Goal: Task Accomplishment & Management: Manage account settings

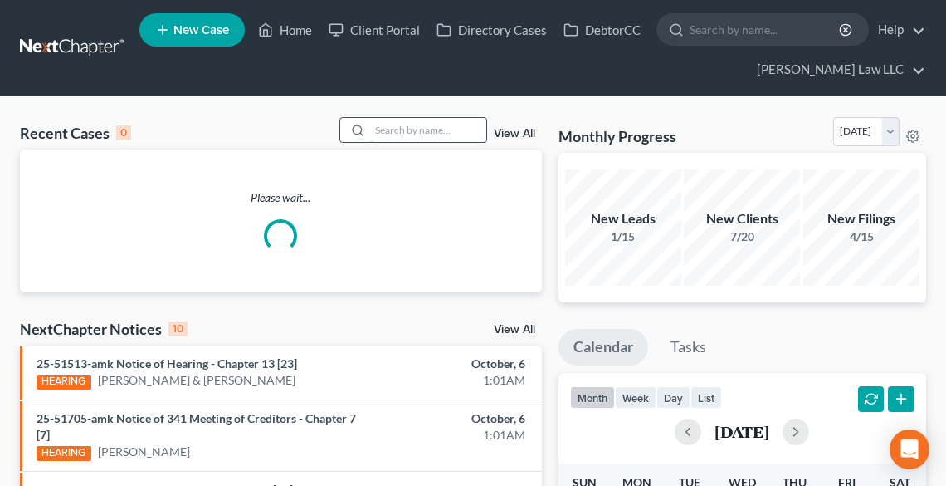
click at [455, 134] on input "search" at bounding box center [428, 130] width 116 height 24
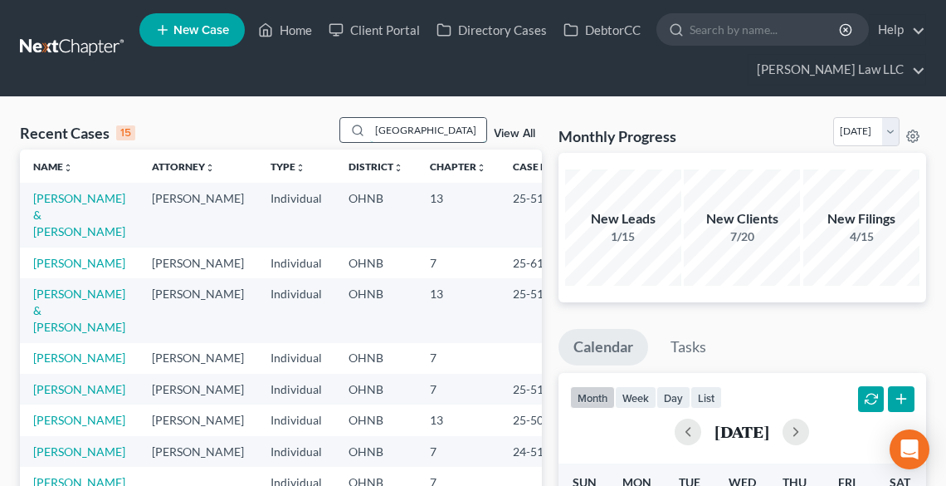
type input "[GEOGRAPHIC_DATA]"
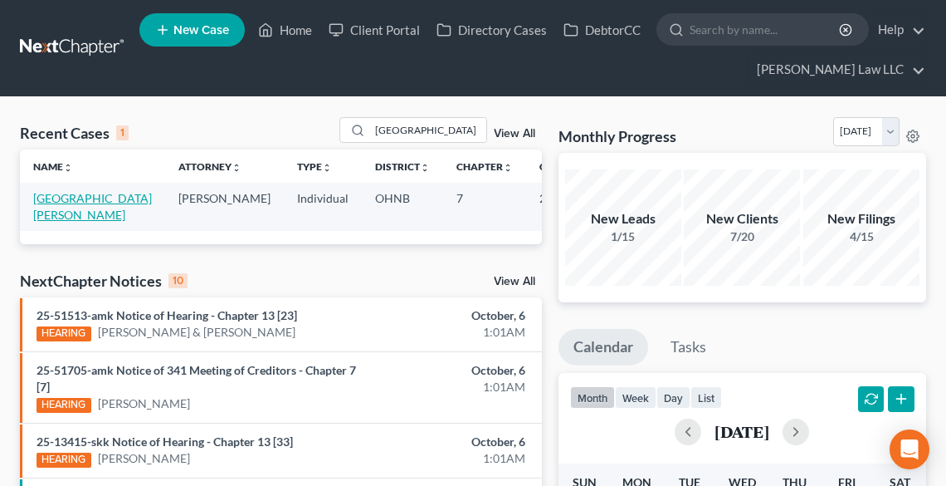
click at [58, 198] on link "[GEOGRAPHIC_DATA][PERSON_NAME]" at bounding box center [92, 206] width 119 height 31
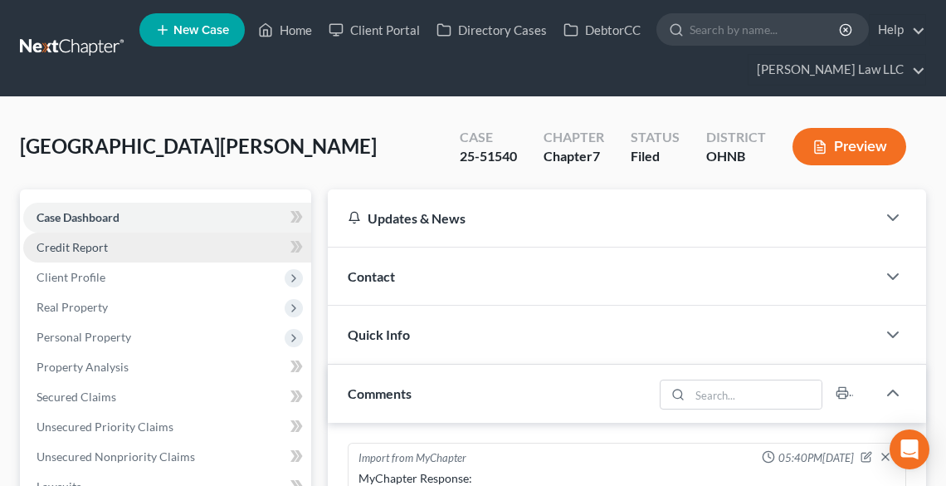
scroll to position [388, 0]
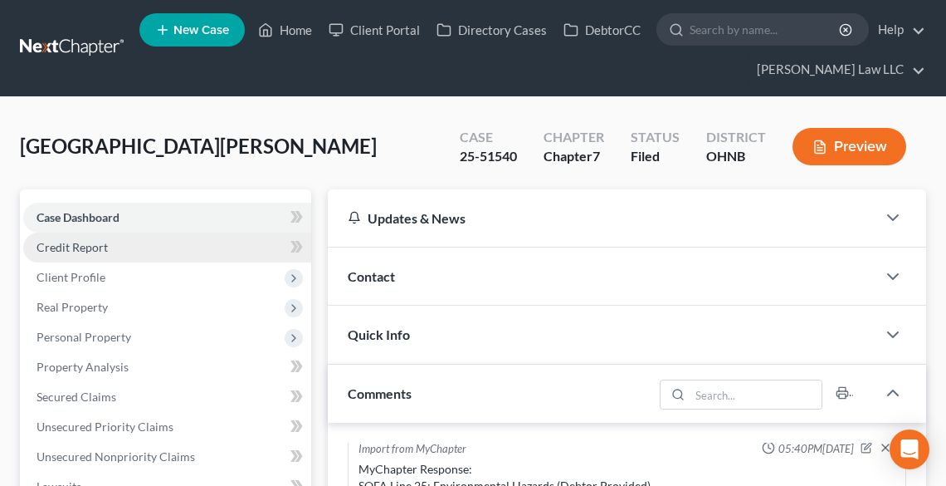
click at [66, 240] on span "Credit Report" at bounding box center [72, 247] width 71 height 14
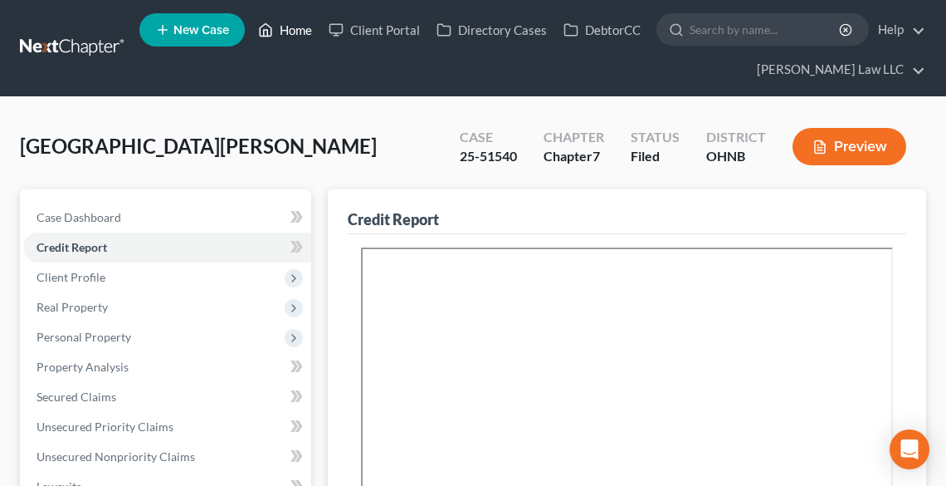
click at [299, 33] on link "Home" at bounding box center [285, 30] width 71 height 30
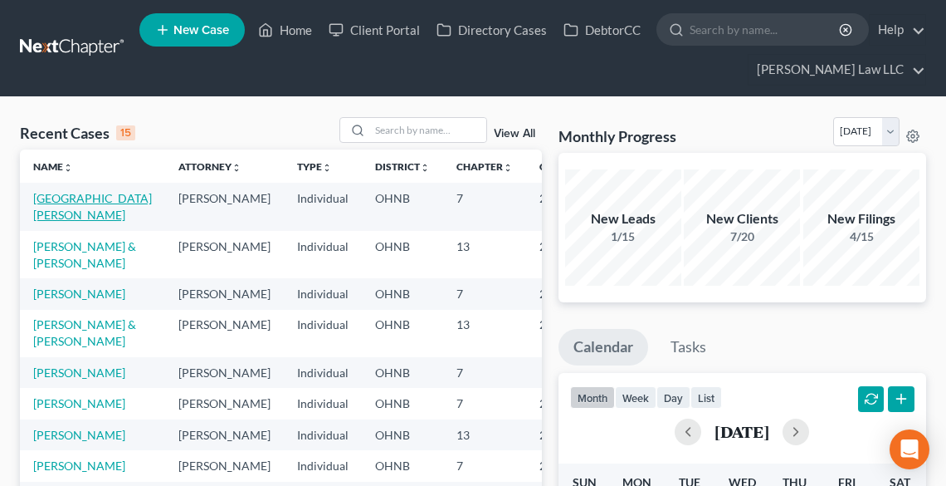
click at [60, 198] on link "[GEOGRAPHIC_DATA][PERSON_NAME]" at bounding box center [92, 206] width 119 height 31
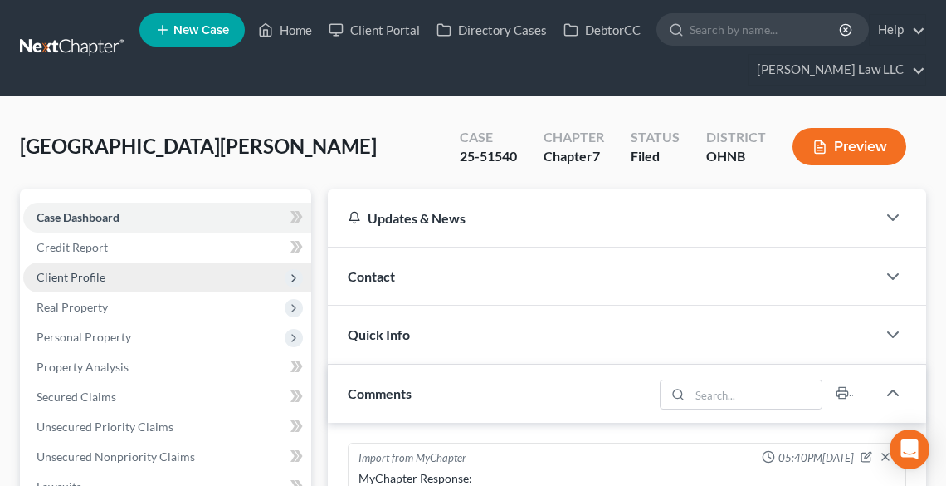
scroll to position [388, 0]
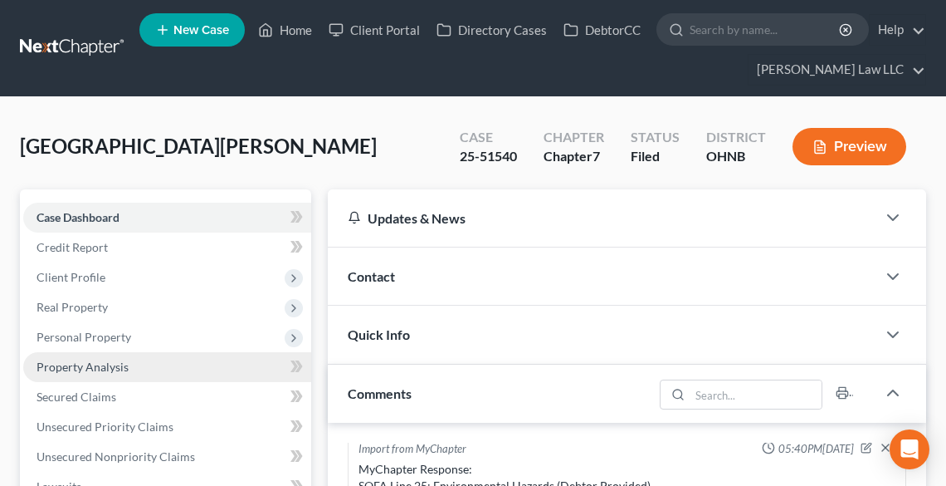
click at [78, 366] on span "Property Analysis" at bounding box center [83, 366] width 92 height 14
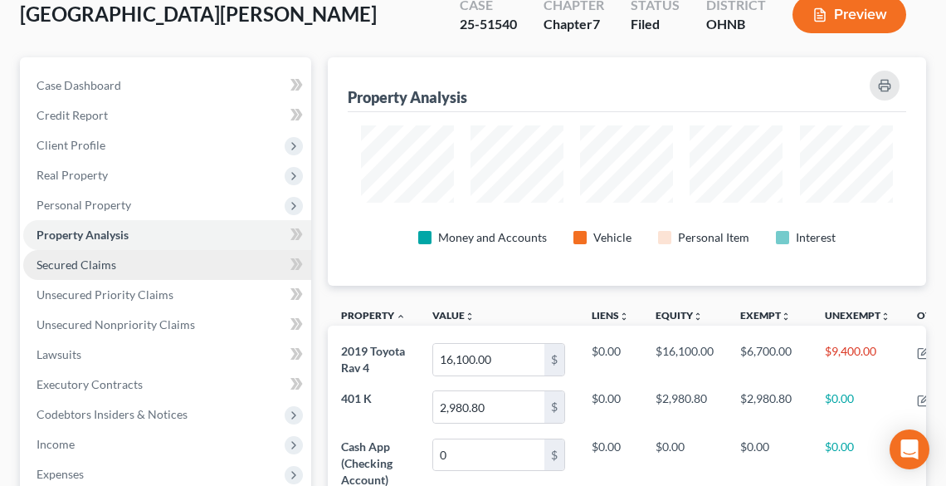
scroll to position [133, 0]
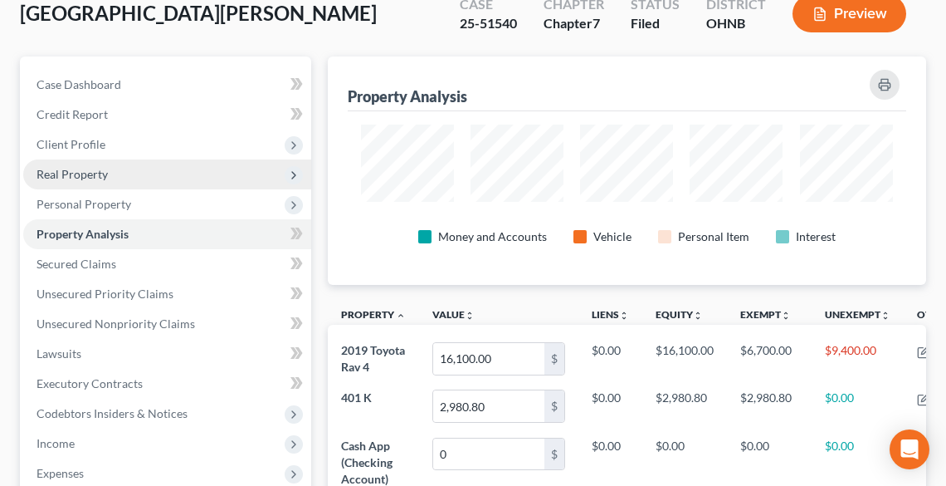
click at [66, 171] on span "Real Property" at bounding box center [72, 174] width 71 height 14
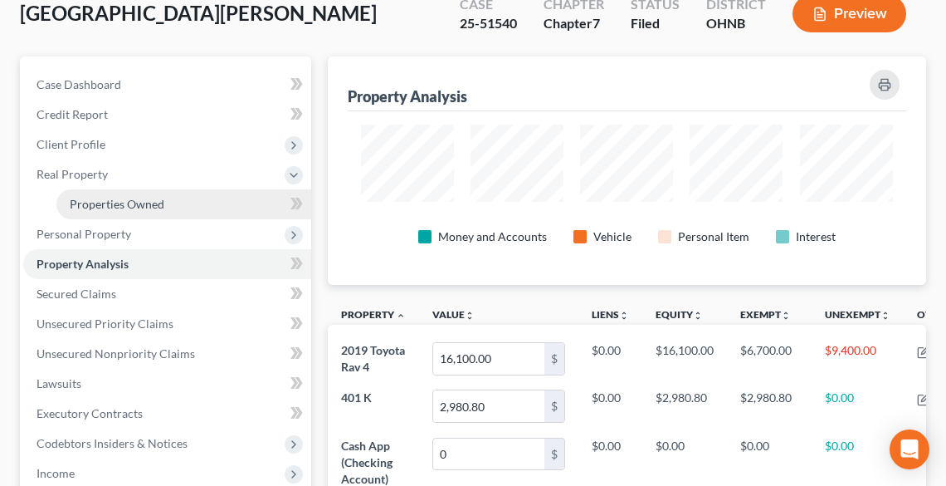
click at [90, 206] on span "Properties Owned" at bounding box center [117, 204] width 95 height 14
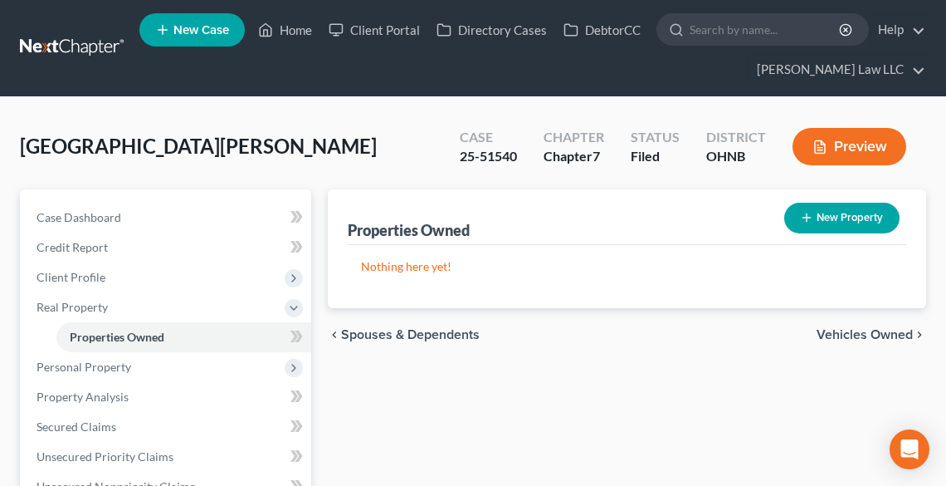
click at [864, 334] on span "Vehicles Owned" at bounding box center [865, 334] width 96 height 13
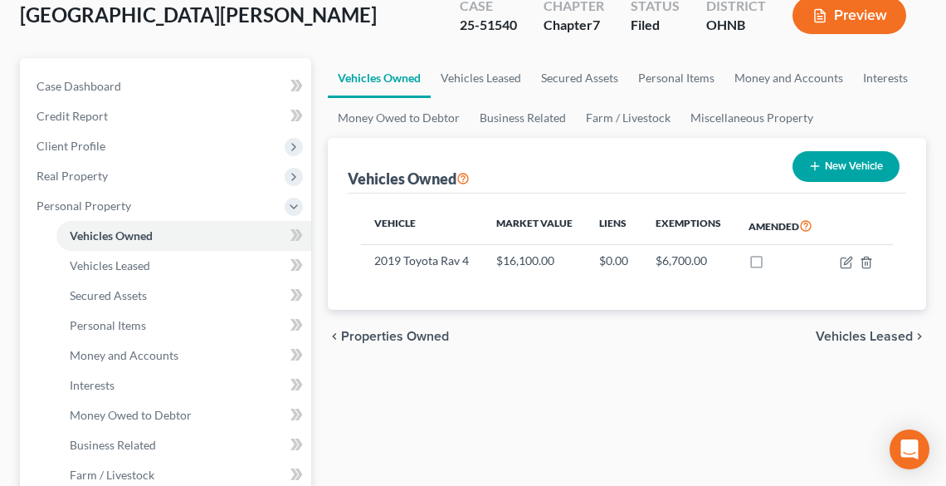
scroll to position [133, 0]
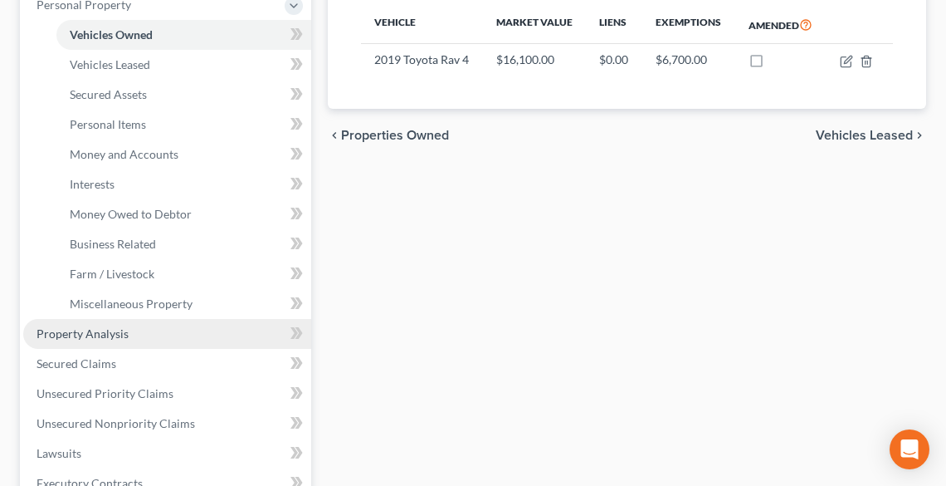
click at [93, 328] on span "Property Analysis" at bounding box center [83, 333] width 92 height 14
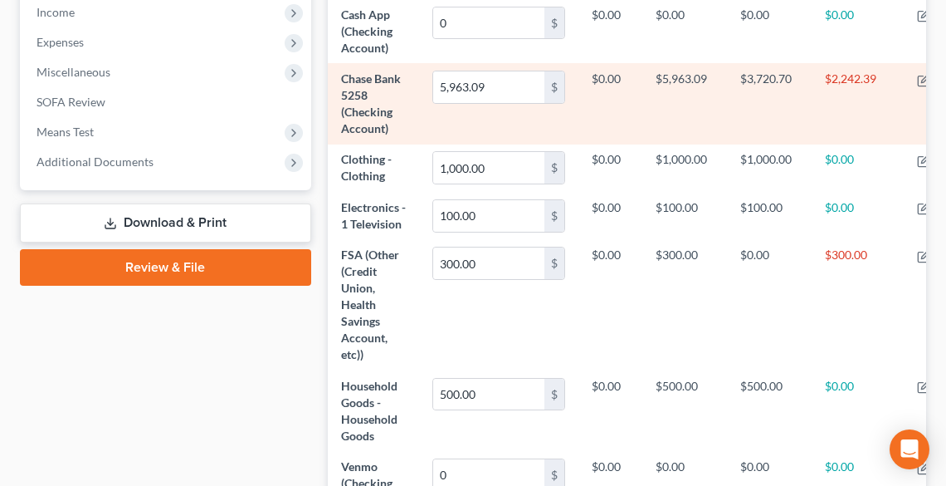
scroll to position [531, 0]
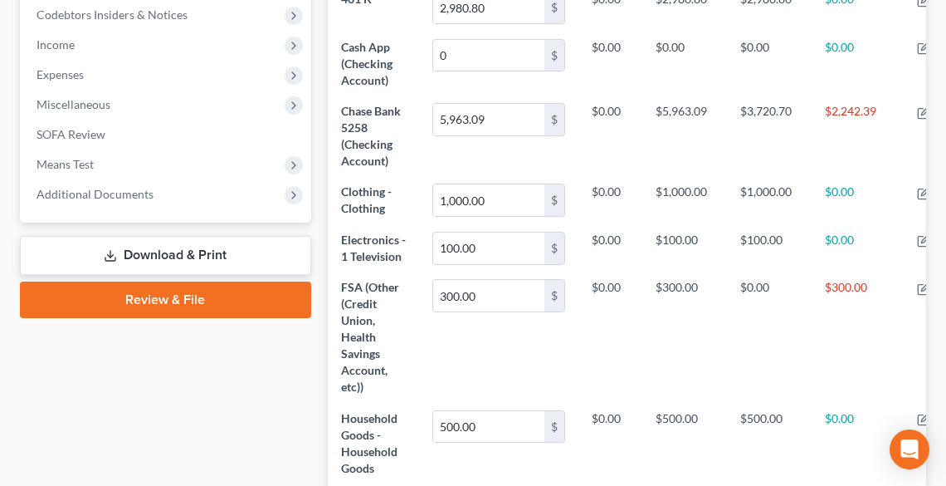
click at [167, 247] on link "Download & Print" at bounding box center [165, 255] width 291 height 39
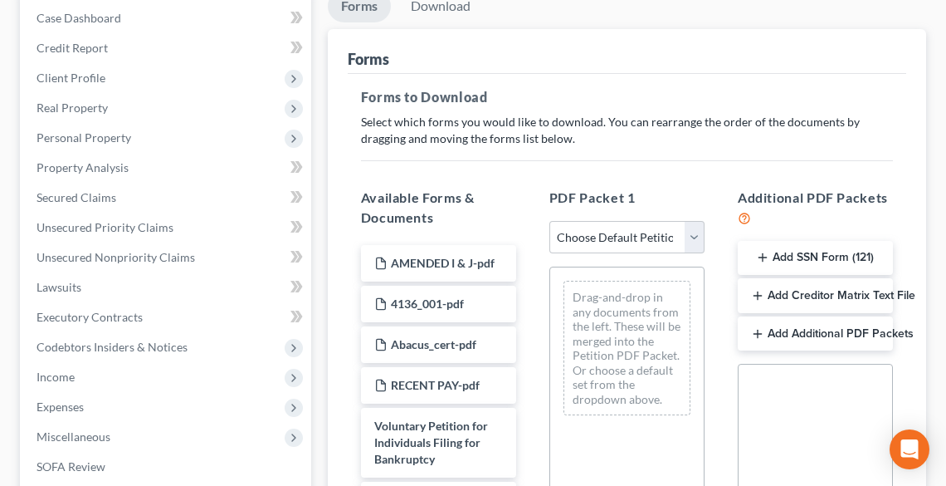
scroll to position [465, 0]
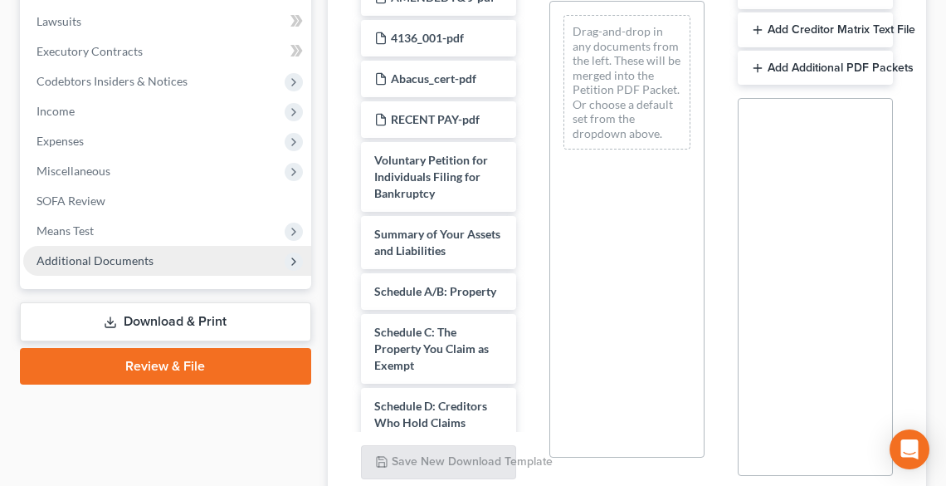
click at [159, 269] on span "Additional Documents" at bounding box center [167, 261] width 288 height 30
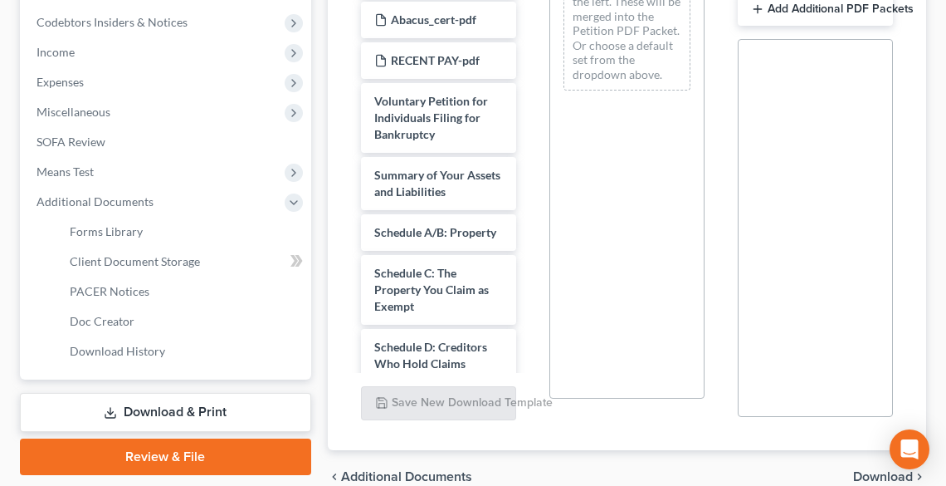
scroll to position [604, 0]
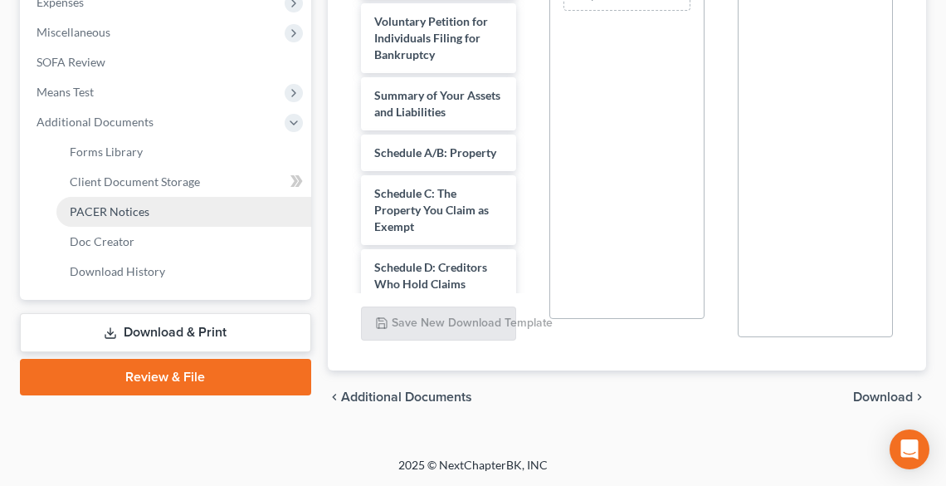
click at [158, 203] on link "PACER Notices" at bounding box center [183, 212] width 255 height 30
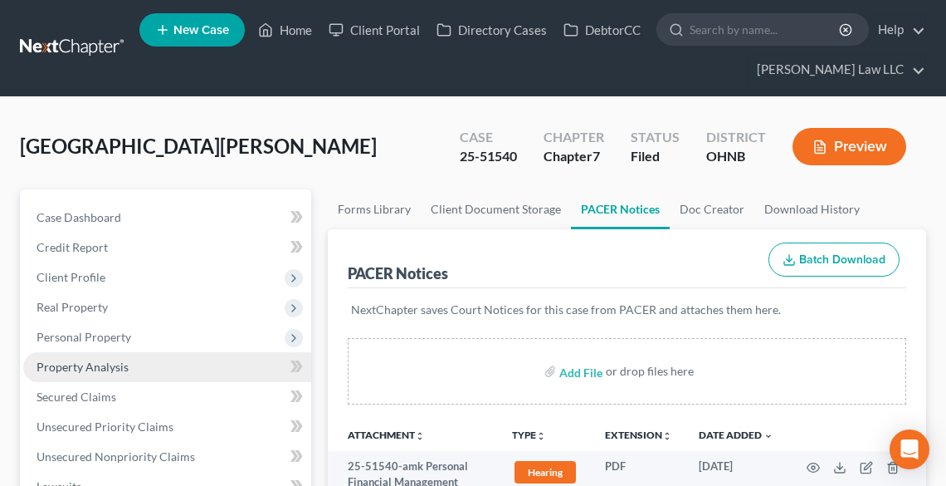
click at [92, 352] on link "Property Analysis" at bounding box center [167, 367] width 288 height 30
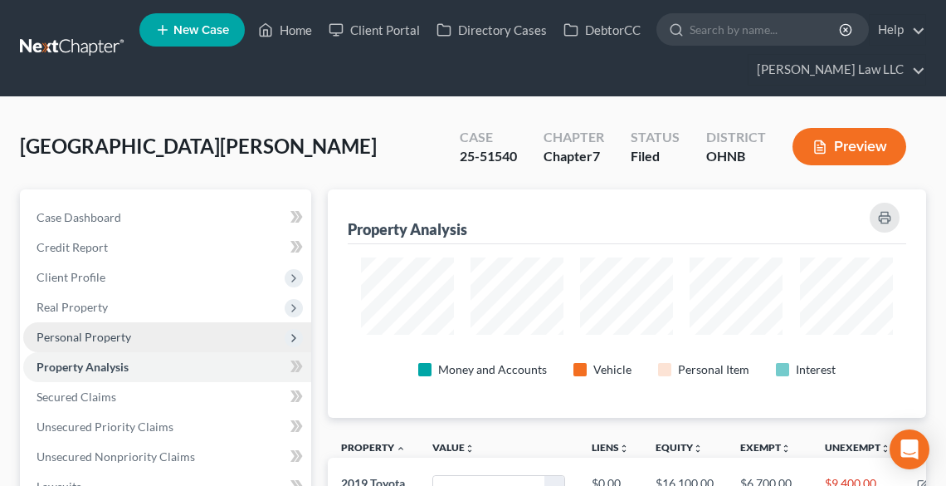
scroll to position [829978, 829607]
click at [94, 335] on span "Personal Property" at bounding box center [84, 337] width 95 height 14
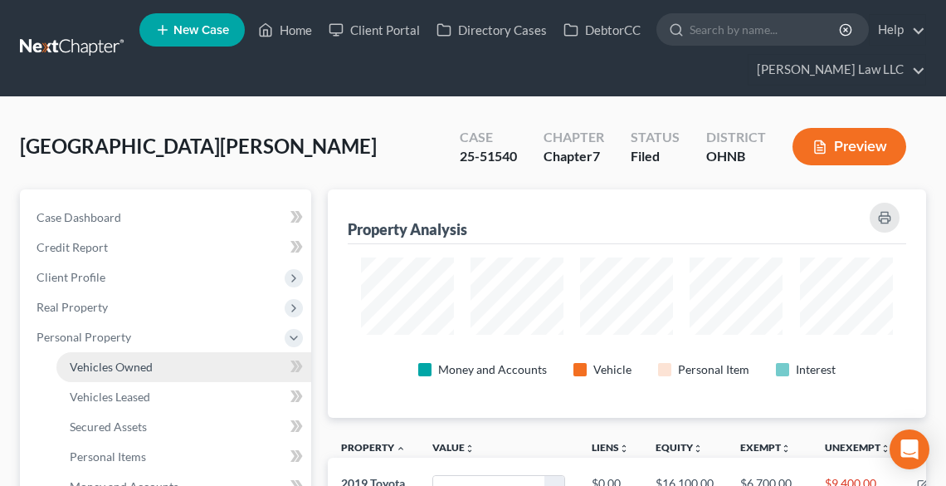
click at [144, 364] on span "Vehicles Owned" at bounding box center [111, 366] width 83 height 14
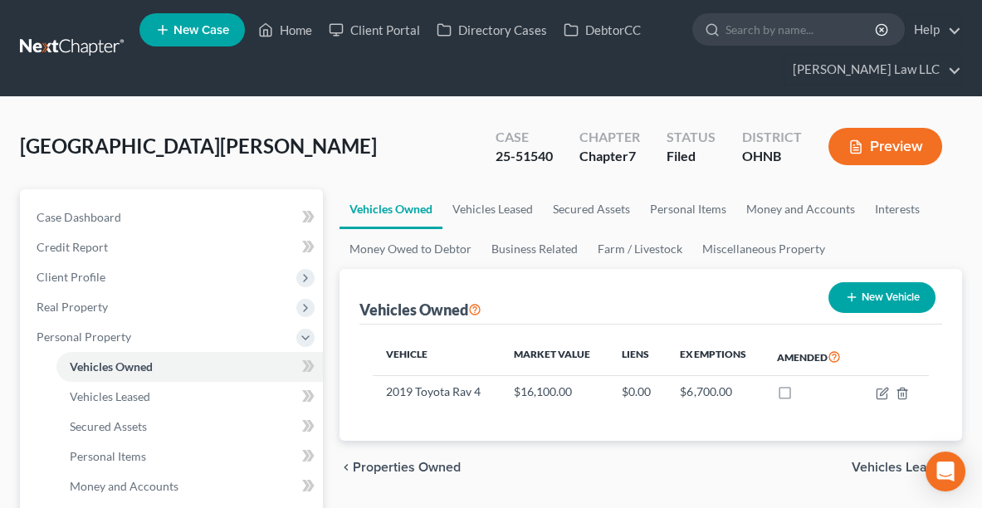
drag, startPoint x: 981, startPoint y: 193, endPoint x: 990, endPoint y: 218, distance: 26.3
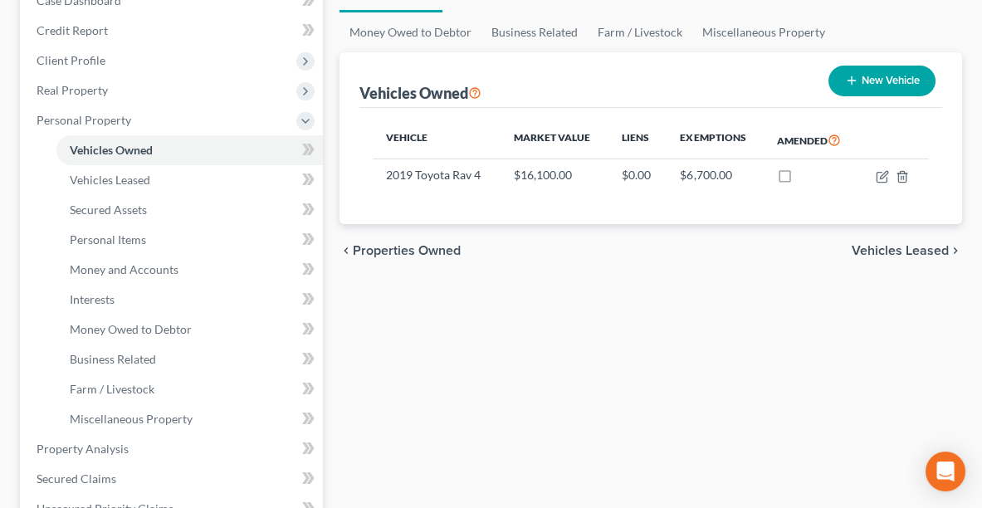
scroll to position [218, 0]
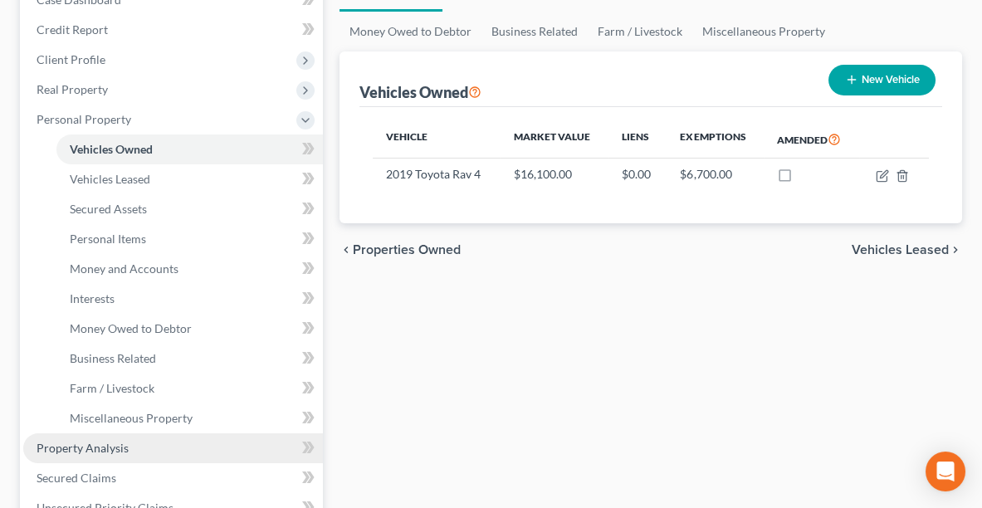
click at [125, 457] on link "Property Analysis" at bounding box center [173, 448] width 300 height 30
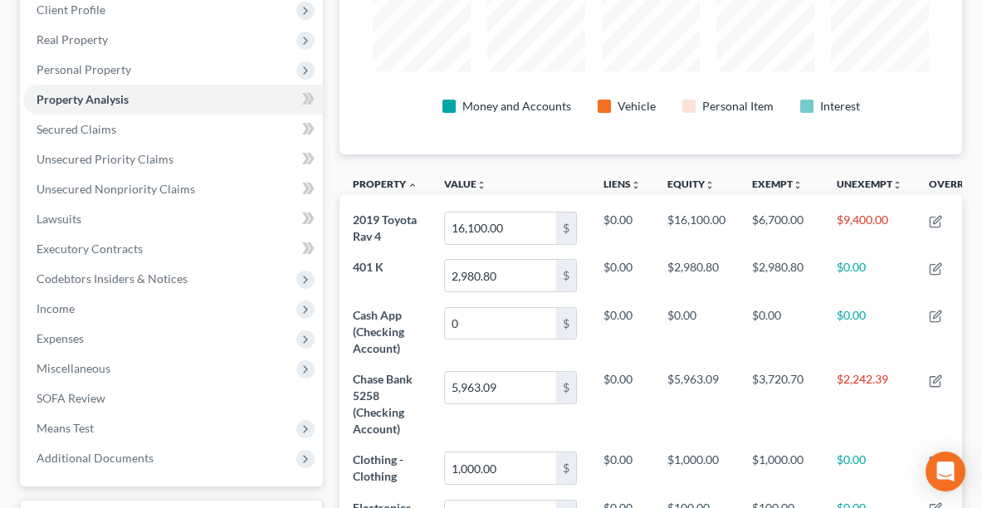
scroll to position [269, 0]
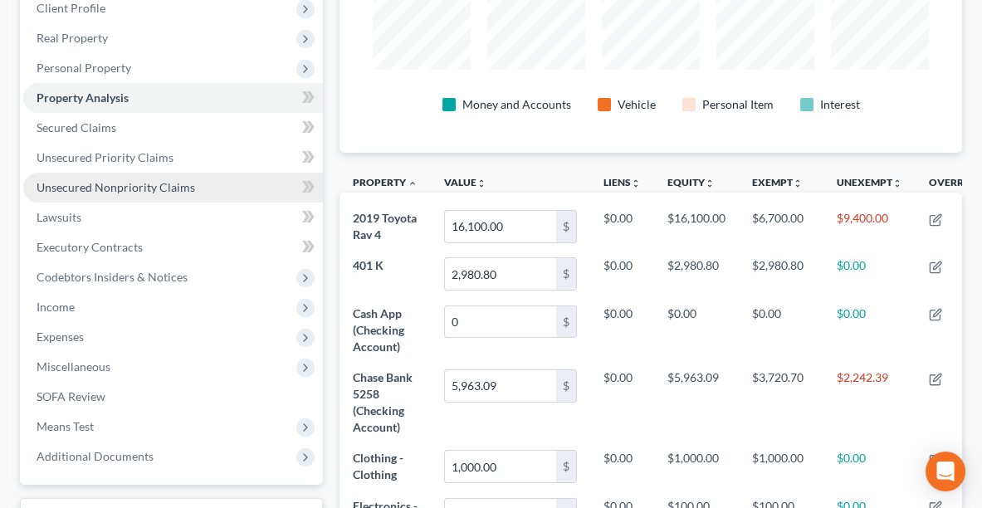
click at [145, 189] on span "Unsecured Nonpriority Claims" at bounding box center [116, 187] width 159 height 14
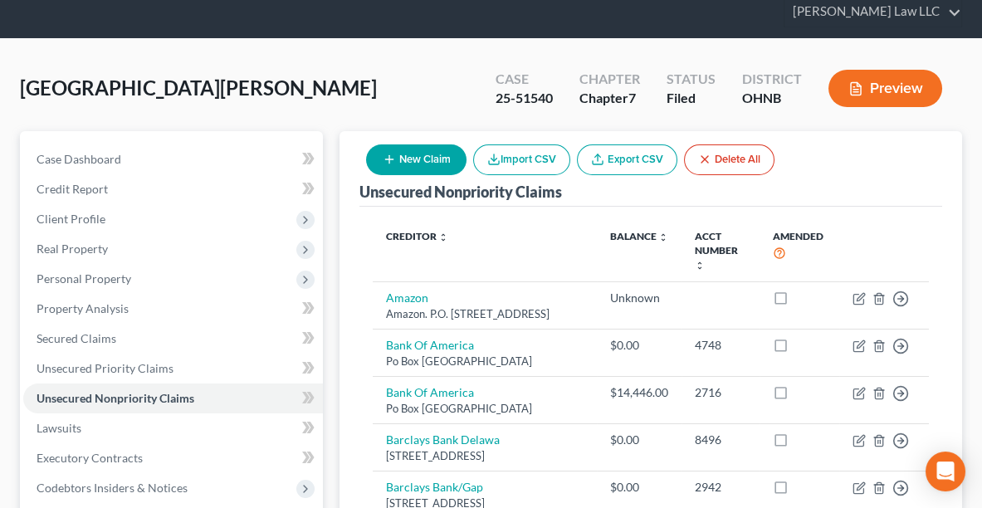
scroll to position [21, 0]
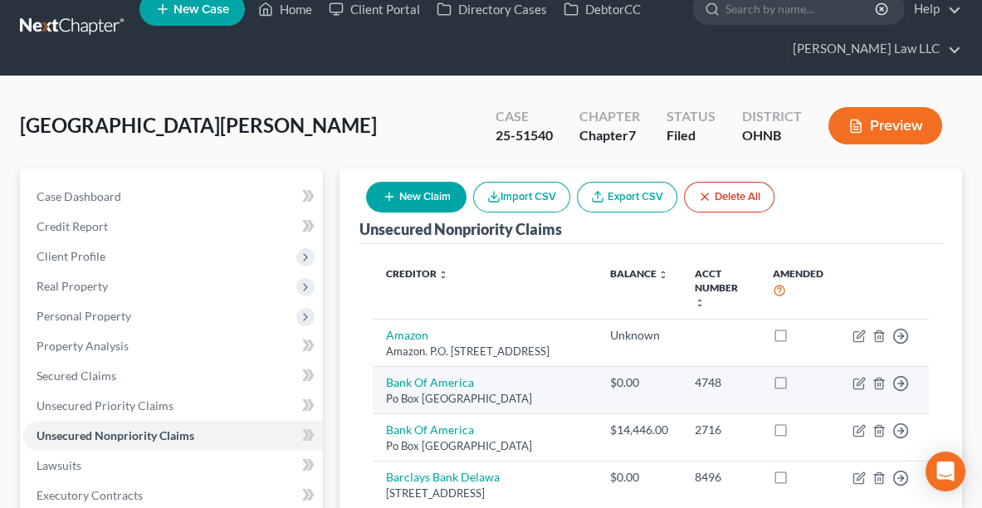
click at [561, 391] on td "Bank Of [GEOGRAPHIC_DATA][STREET_ADDRESS]" at bounding box center [485, 390] width 224 height 47
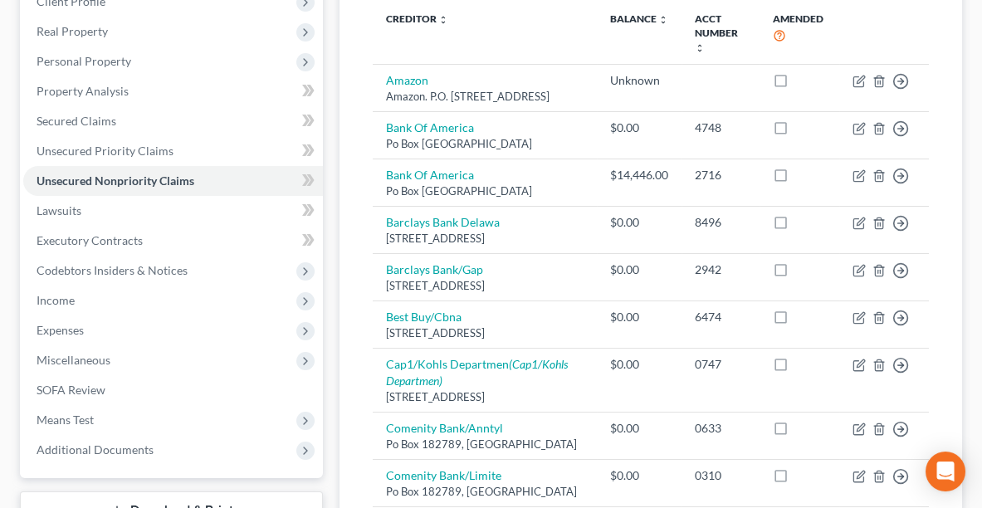
scroll to position [277, 0]
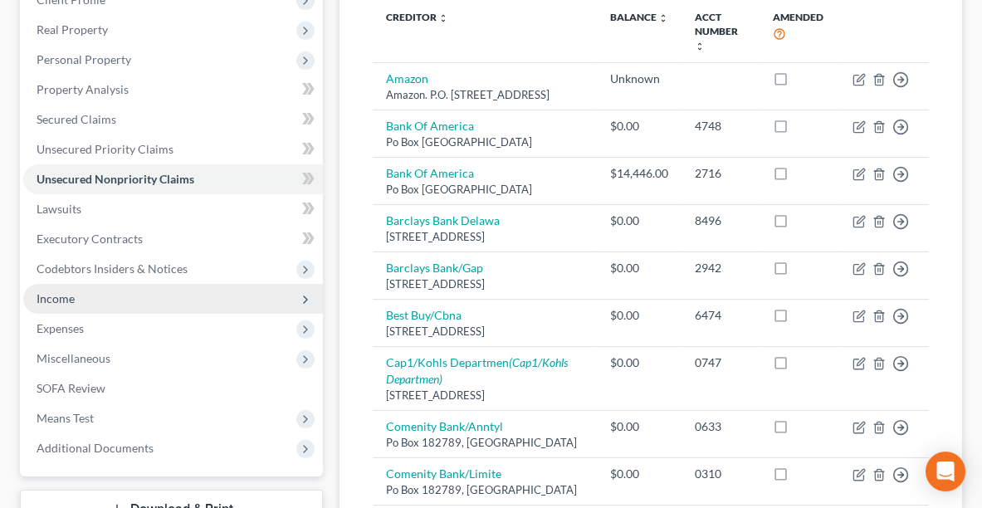
click at [48, 301] on span "Income" at bounding box center [56, 298] width 38 height 14
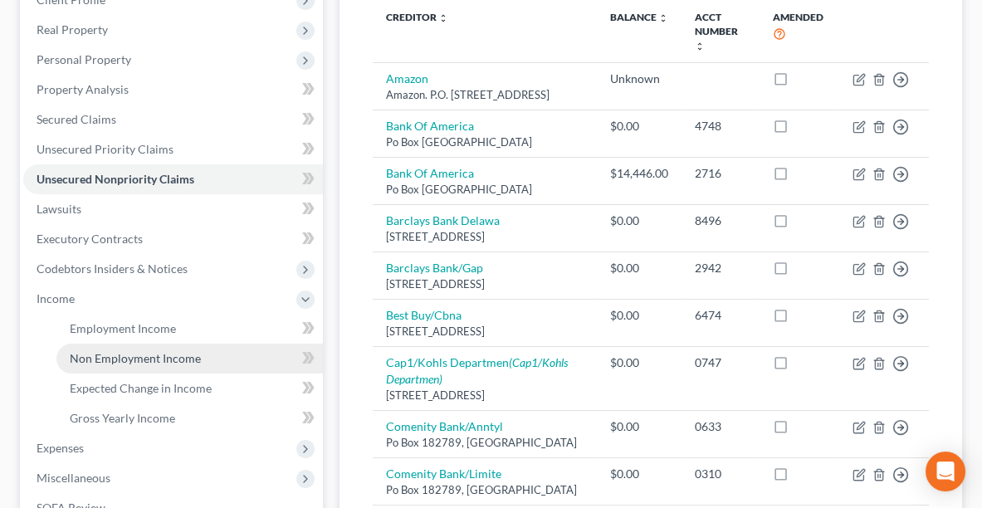
click at [90, 346] on link "Non Employment Income" at bounding box center [189, 359] width 266 height 30
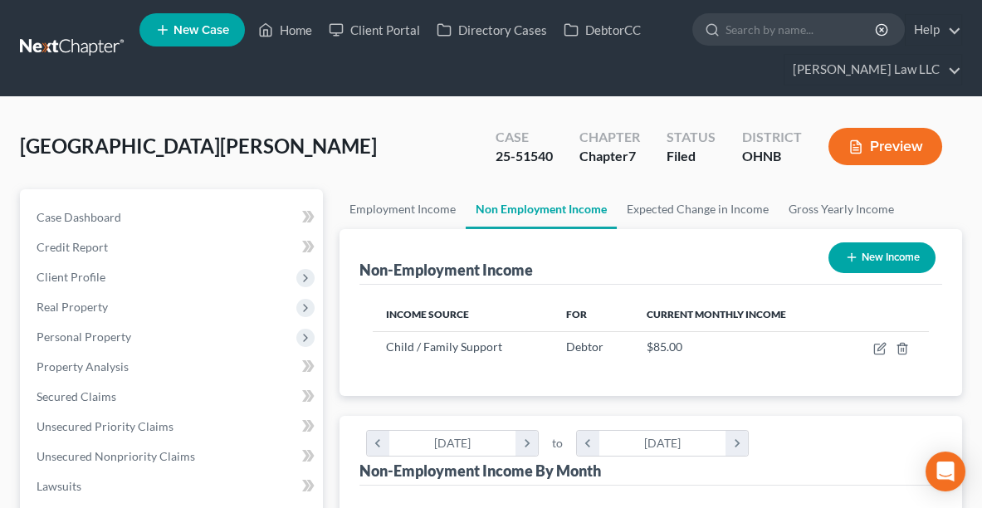
scroll to position [277, 589]
click at [400, 206] on link "Employment Income" at bounding box center [403, 209] width 126 height 40
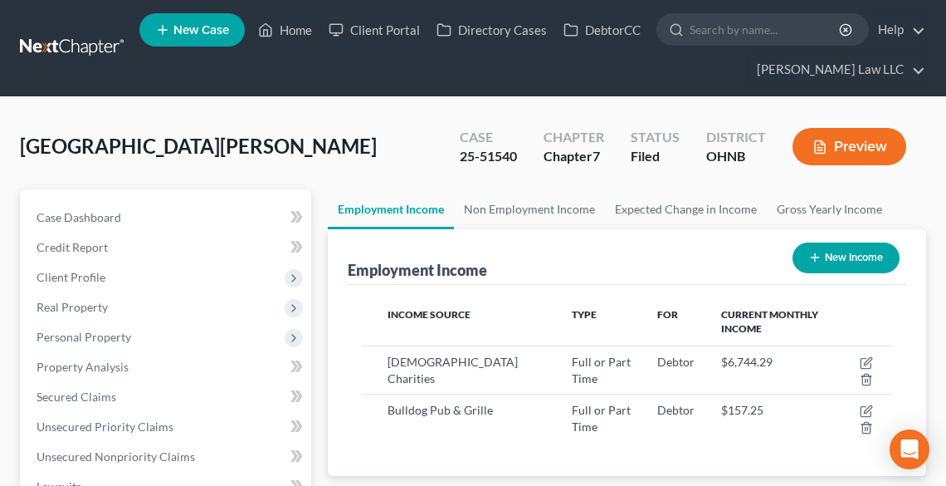
scroll to position [266, 565]
click at [291, 27] on link "Home" at bounding box center [285, 30] width 71 height 30
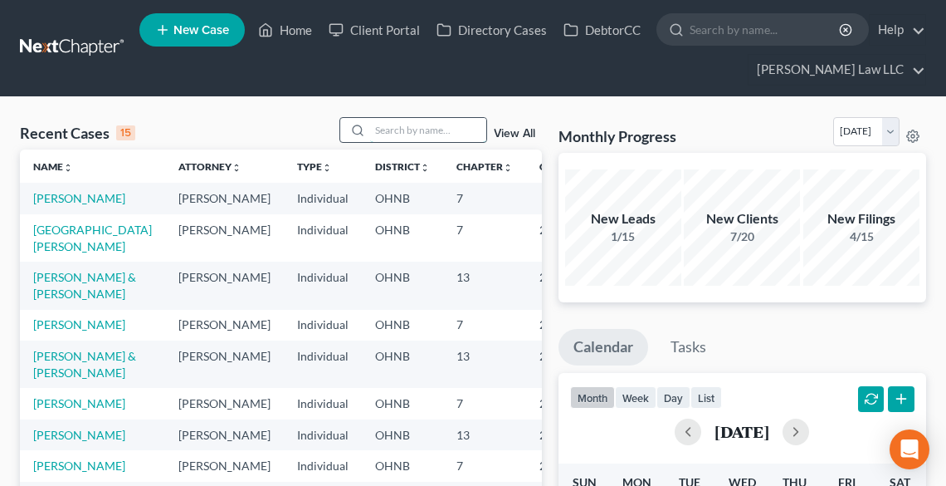
click at [440, 133] on input "search" at bounding box center [428, 130] width 116 height 24
type input "[PERSON_NAME]"
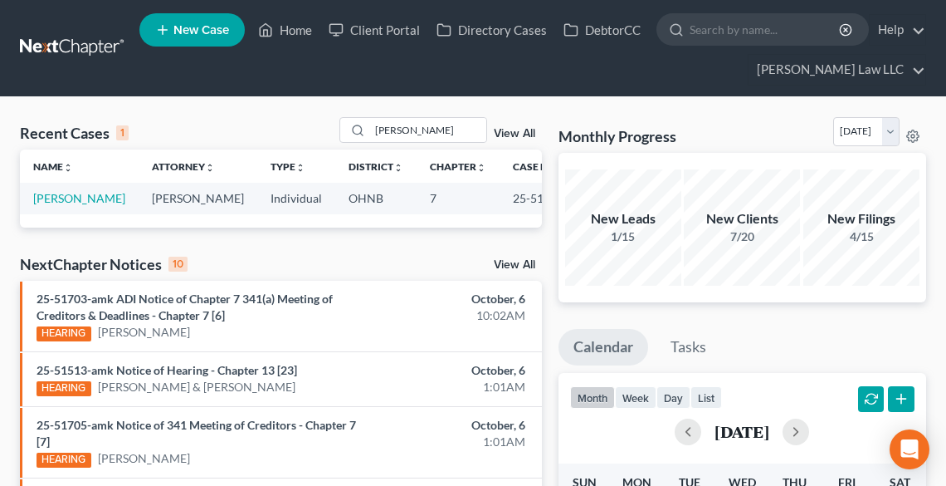
click at [398, 92] on nav "Home New Case Client Portal Directory Cases DebtorCC [PERSON_NAME] Law LLC [PER…" at bounding box center [473, 48] width 946 height 96
click at [37, 205] on link "[PERSON_NAME]" at bounding box center [79, 198] width 92 height 14
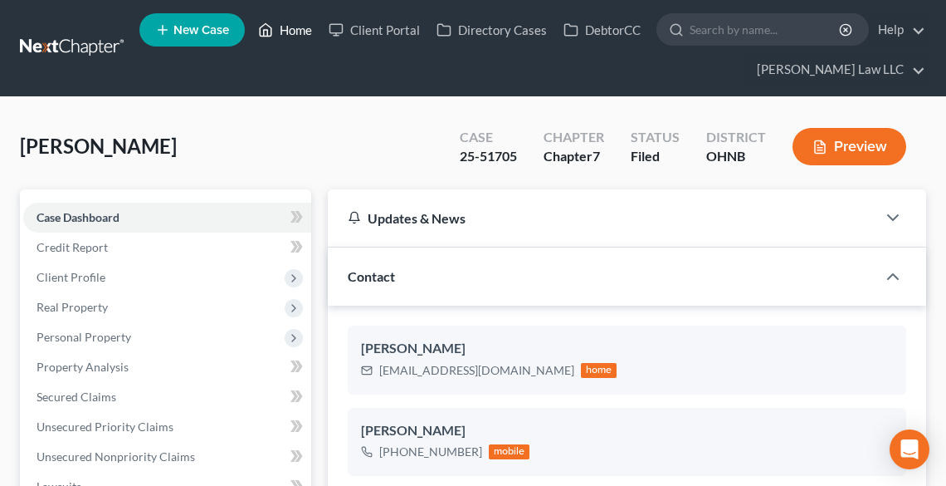
click at [308, 37] on link "Home" at bounding box center [285, 30] width 71 height 30
click at [287, 27] on link "Home" at bounding box center [285, 30] width 71 height 30
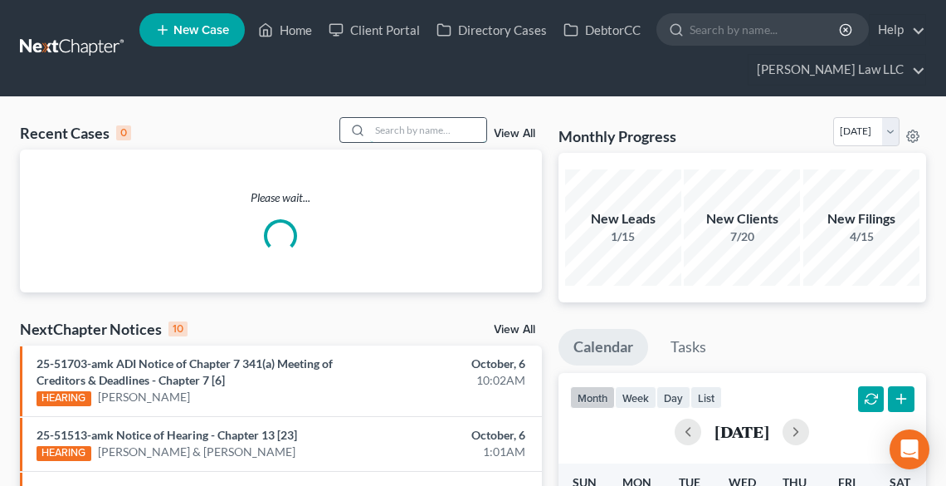
click at [427, 126] on input "search" at bounding box center [428, 130] width 116 height 24
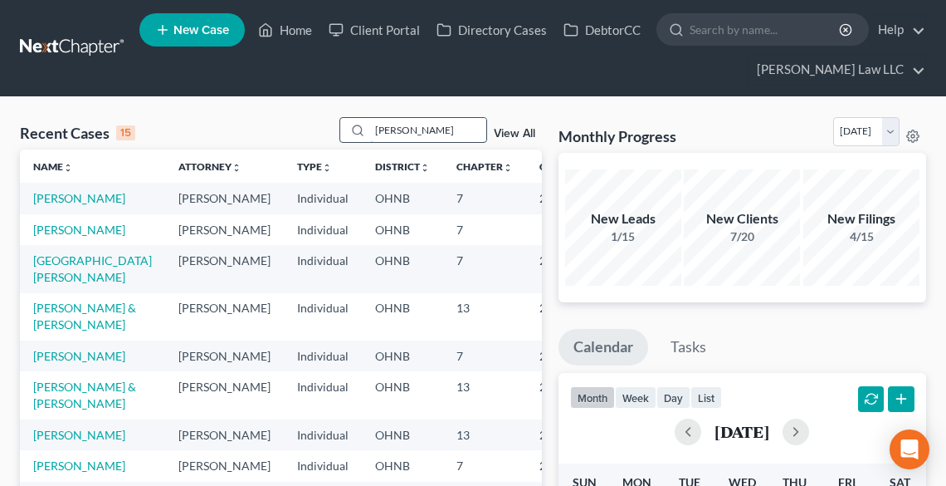
type input "[PERSON_NAME]"
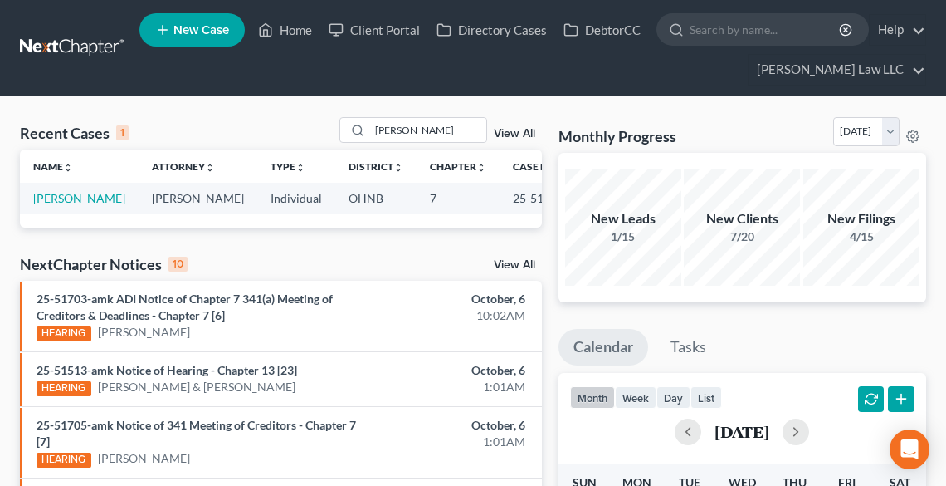
click at [54, 196] on link "[PERSON_NAME]" at bounding box center [79, 198] width 92 height 14
select select "6"
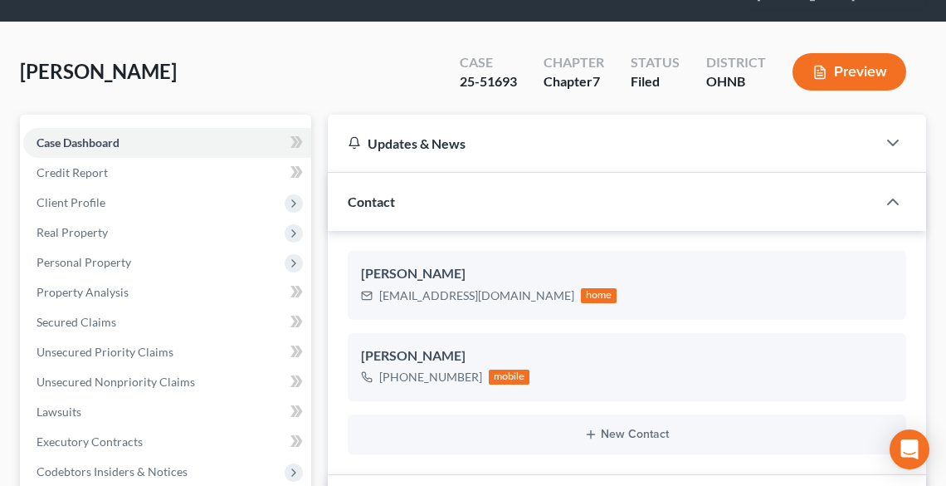
scroll to position [133, 0]
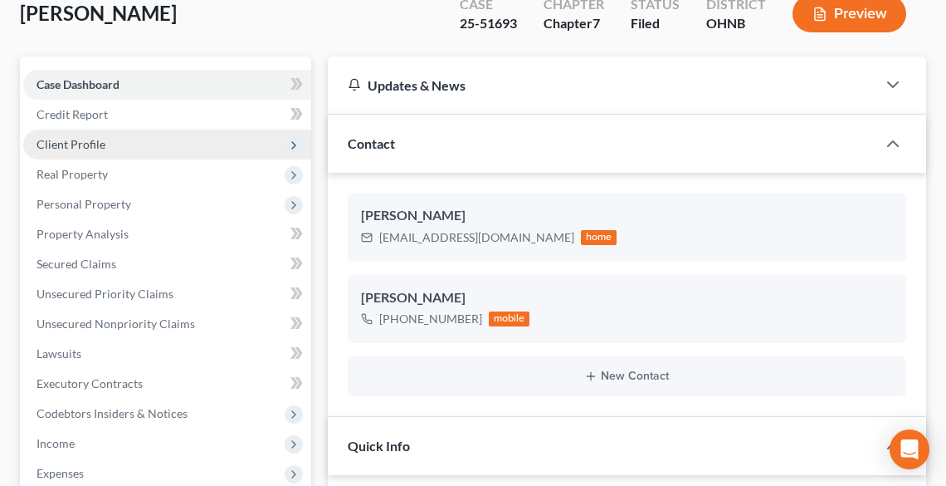
click at [101, 141] on span "Client Profile" at bounding box center [71, 144] width 69 height 14
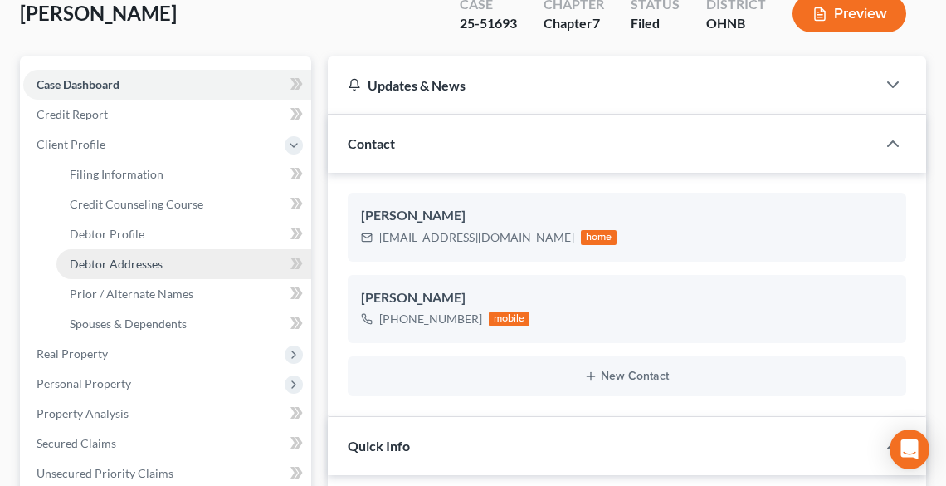
click at [154, 267] on span "Debtor Addresses" at bounding box center [116, 264] width 93 height 14
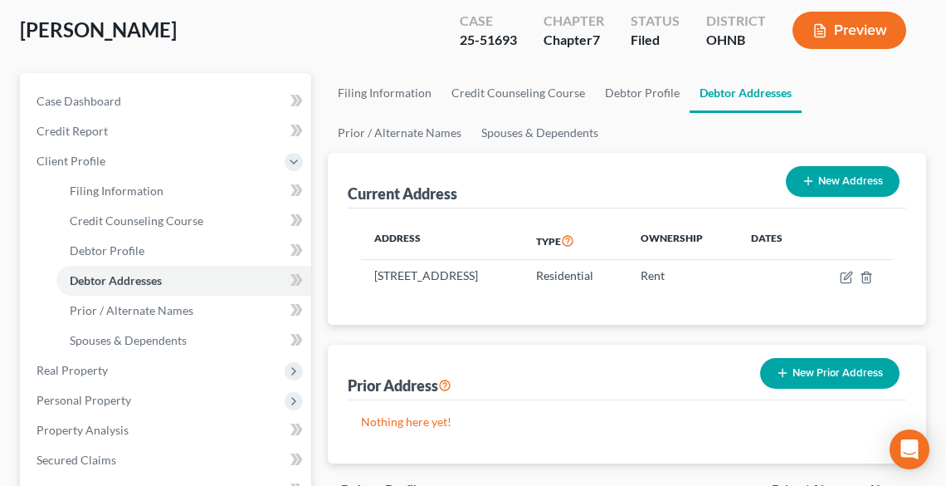
scroll to position [133, 0]
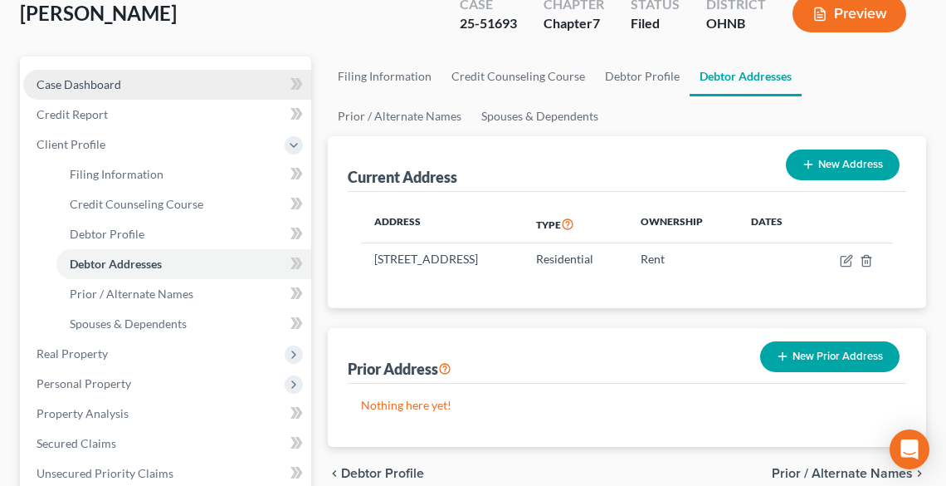
click at [110, 82] on span "Case Dashboard" at bounding box center [79, 84] width 85 height 14
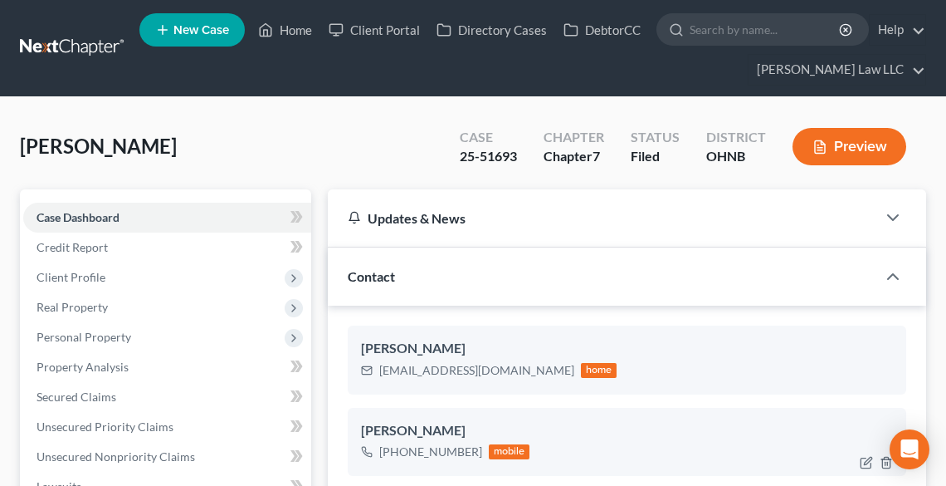
drag, startPoint x: 474, startPoint y: 452, endPoint x: 395, endPoint y: 451, distance: 78.9
click at [395, 451] on div "[PHONE_NUMBER]" at bounding box center [430, 451] width 103 height 17
copy div "[PHONE_NUMBER]"
click at [273, 23] on icon at bounding box center [265, 30] width 15 height 20
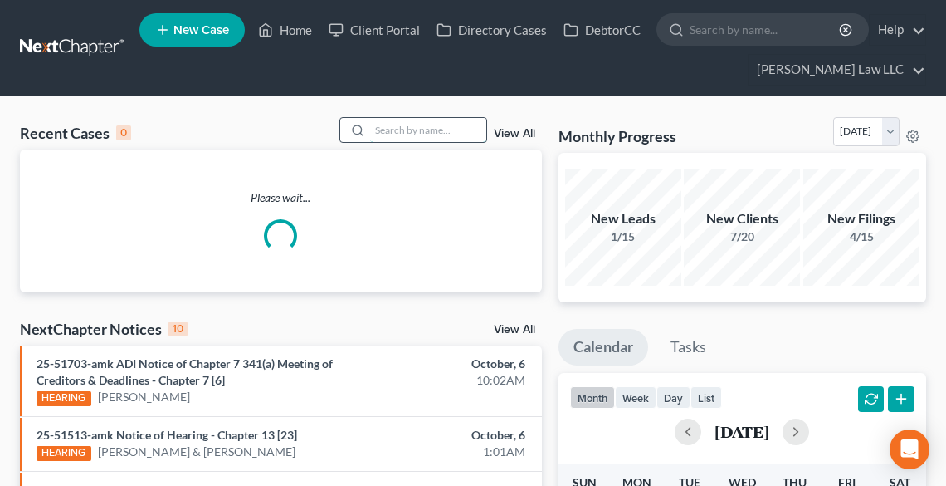
click at [416, 130] on input "search" at bounding box center [428, 130] width 116 height 24
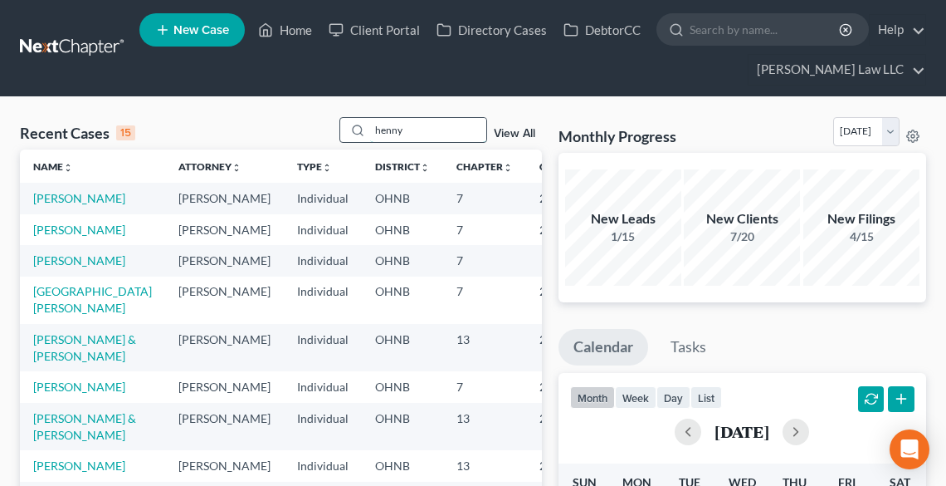
type input "henny"
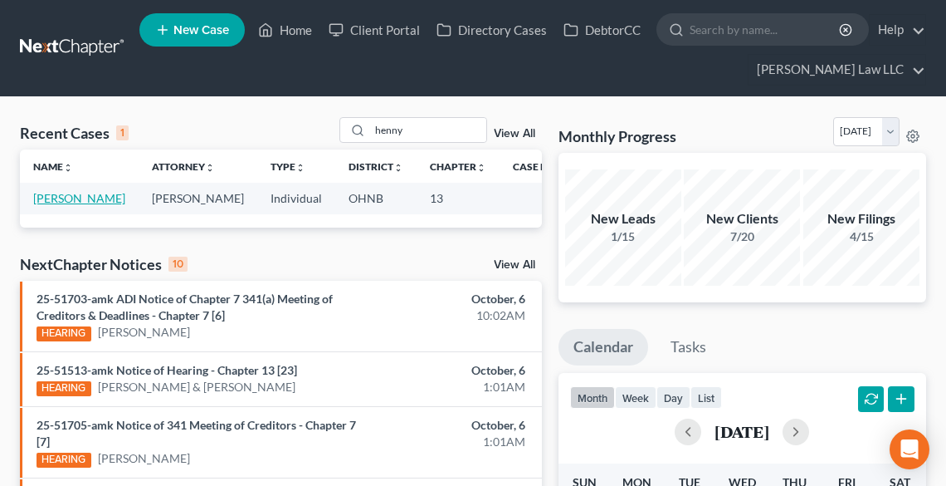
click at [78, 199] on link "[PERSON_NAME]" at bounding box center [79, 198] width 92 height 14
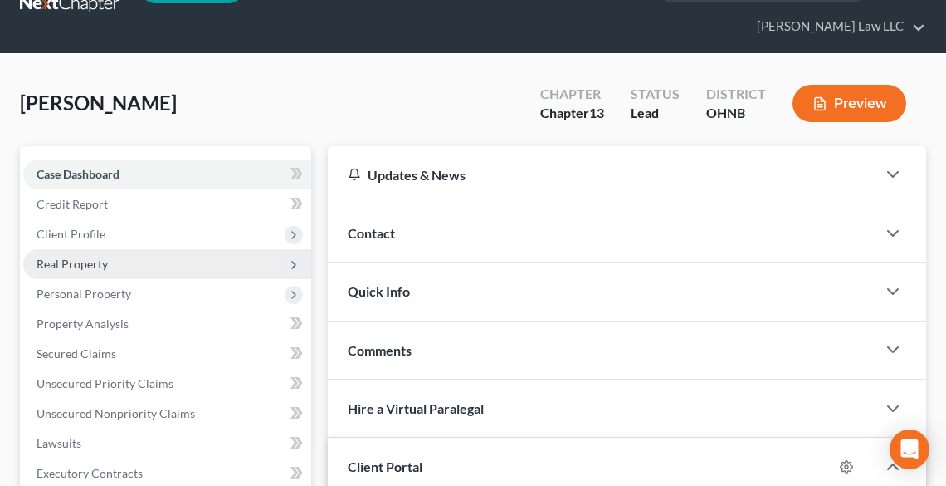
scroll to position [66, 0]
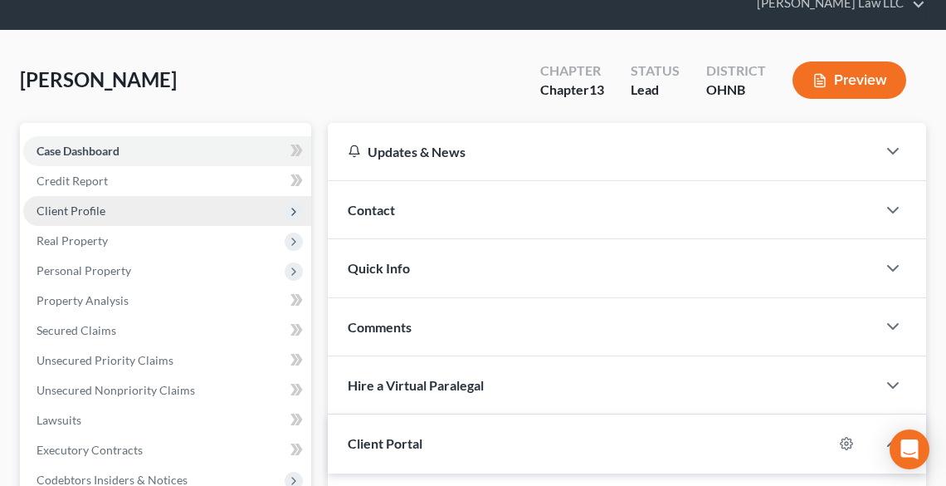
click at [89, 207] on span "Client Profile" at bounding box center [71, 210] width 69 height 14
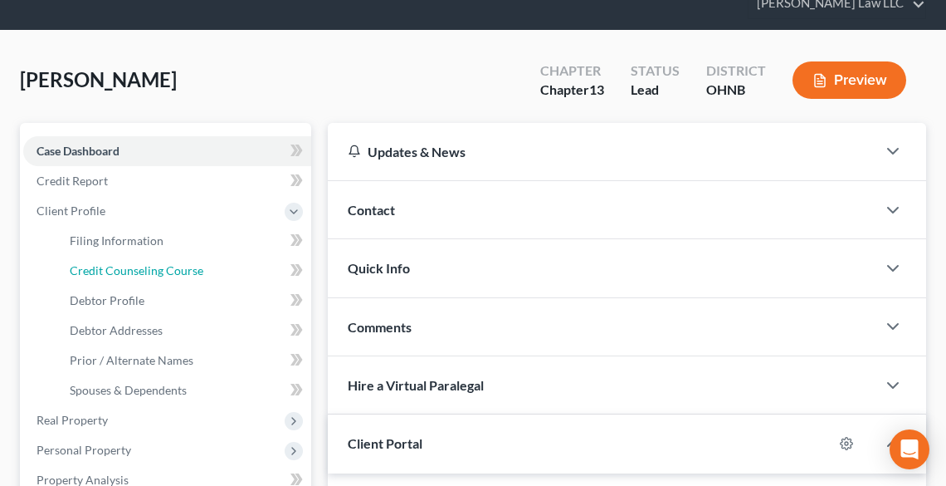
drag, startPoint x: 159, startPoint y: 266, endPoint x: 302, endPoint y: 292, distance: 145.1
click at [160, 266] on span "Credit Counseling Course" at bounding box center [137, 270] width 134 height 14
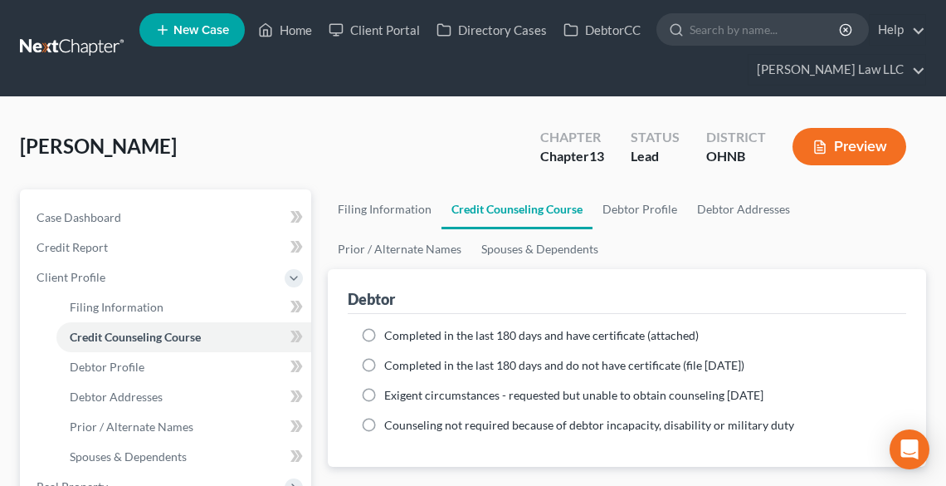
click at [388, 327] on label "Completed in the last 180 days and have certificate (attached)" at bounding box center [541, 335] width 315 height 17
click at [391, 327] on input "Completed in the last 180 days and have certificate (attached)" at bounding box center [396, 332] width 11 height 11
radio input "true"
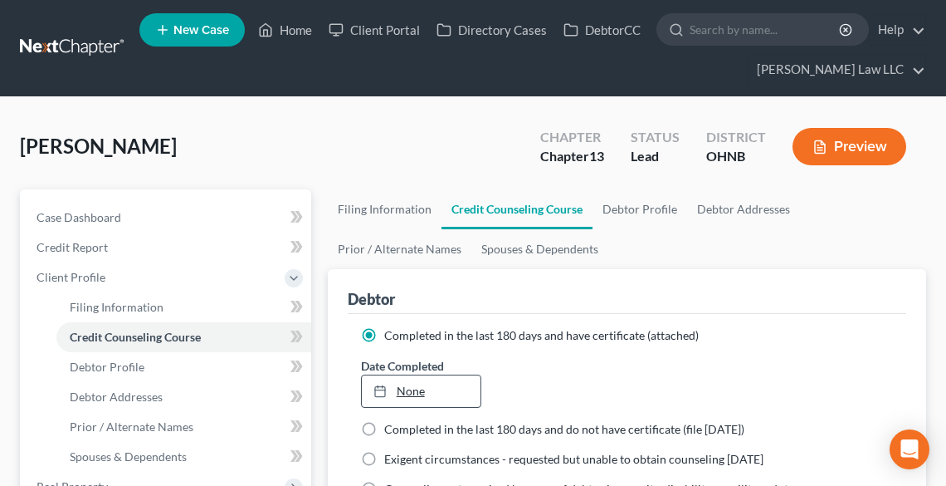
click at [406, 388] on link "None" at bounding box center [421, 391] width 119 height 32
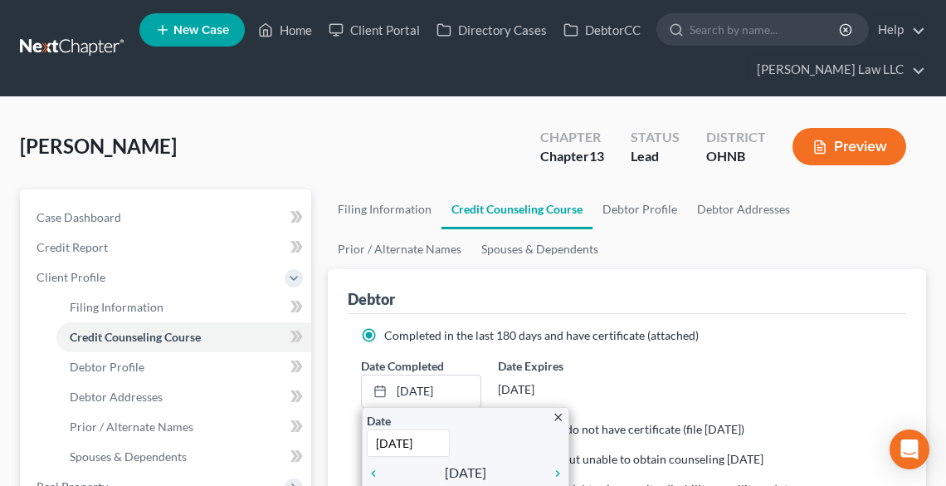
click at [770, 334] on div "Completed in the last 180 days and have certificate (attached)" at bounding box center [627, 335] width 532 height 17
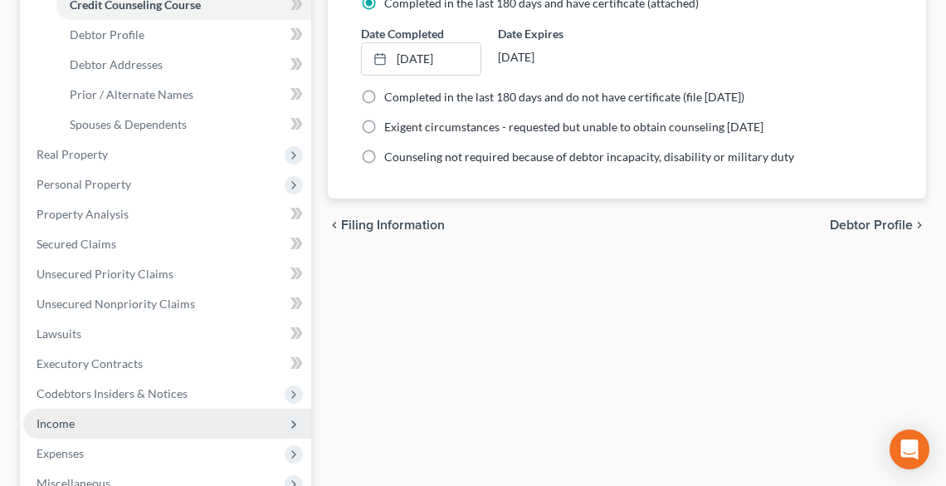
scroll to position [634, 0]
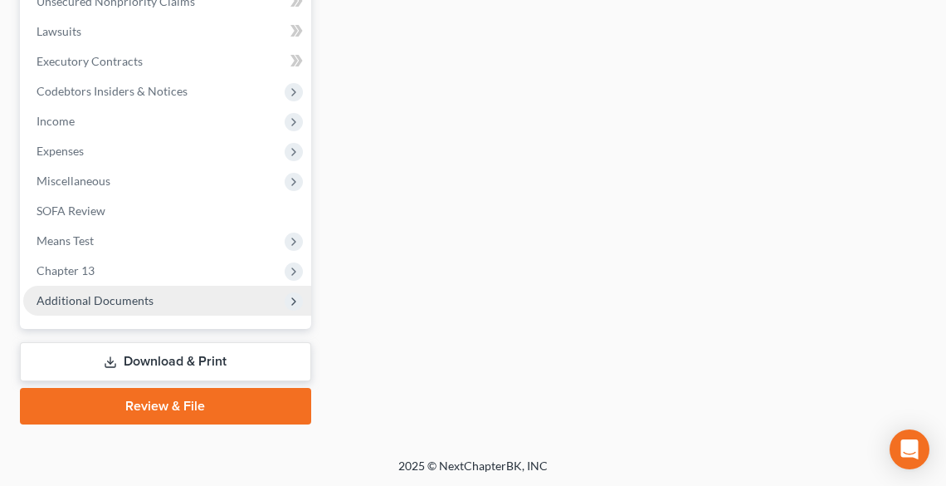
click at [94, 302] on span "Additional Documents" at bounding box center [95, 300] width 117 height 14
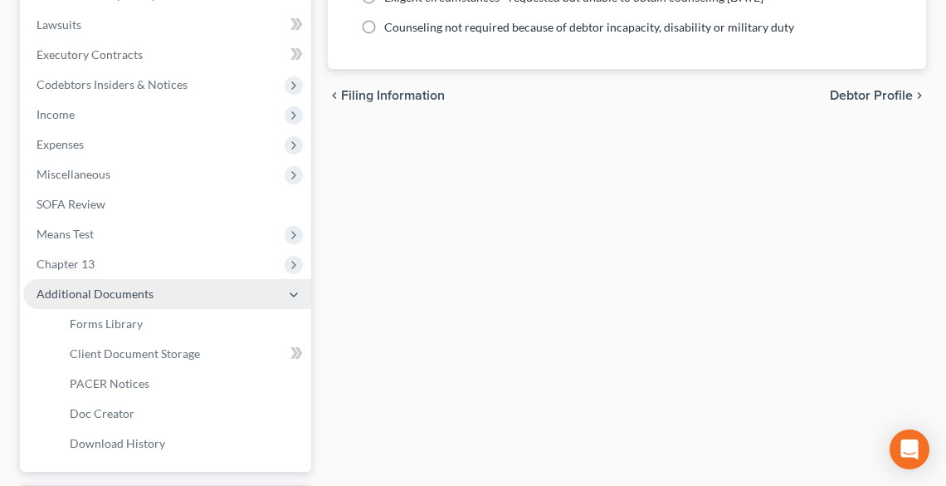
scroll to position [455, 0]
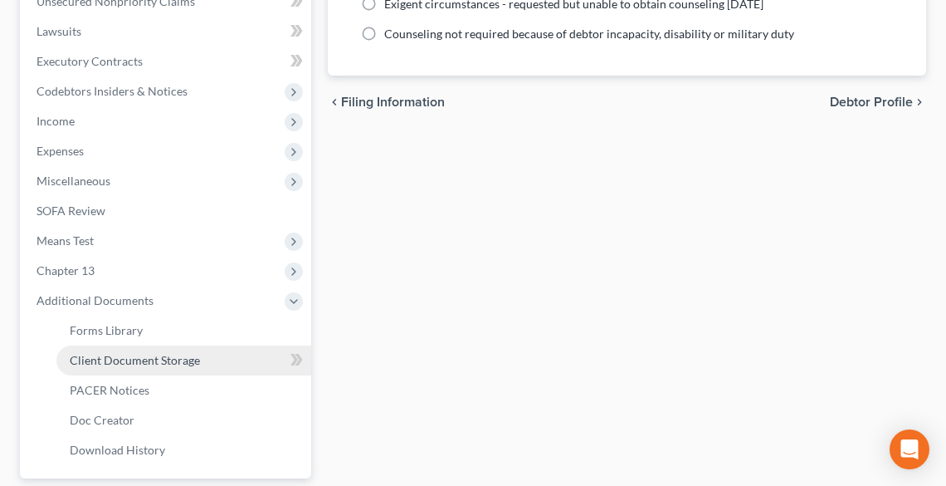
click at [105, 350] on link "Client Document Storage" at bounding box center [183, 360] width 255 height 30
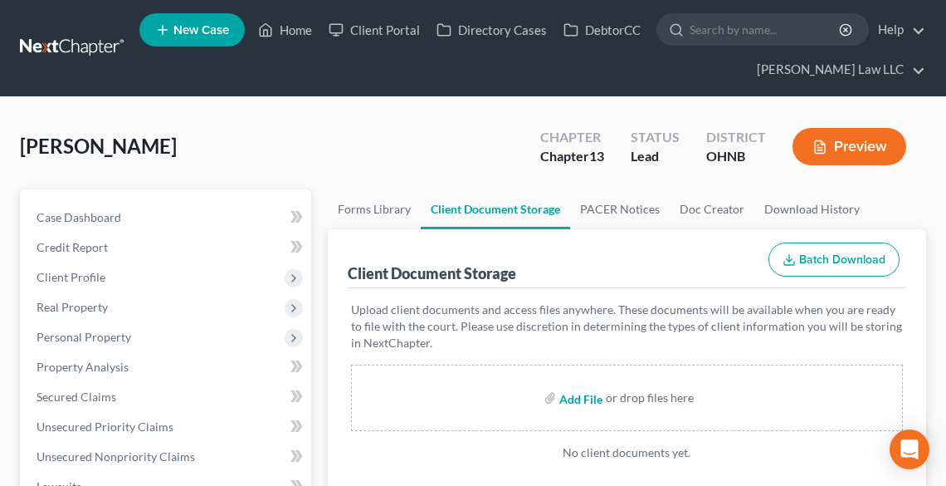
click at [575, 400] on input "file" at bounding box center [580, 398] width 40 height 30
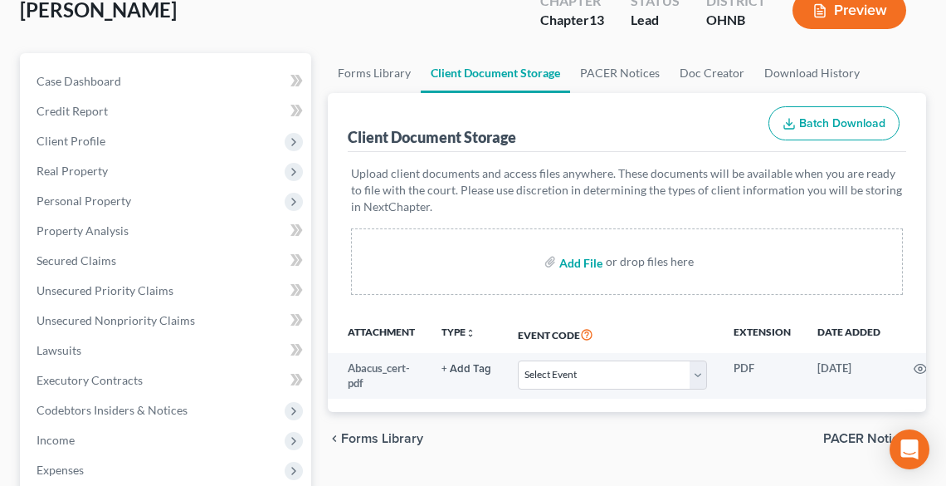
scroll to position [266, 0]
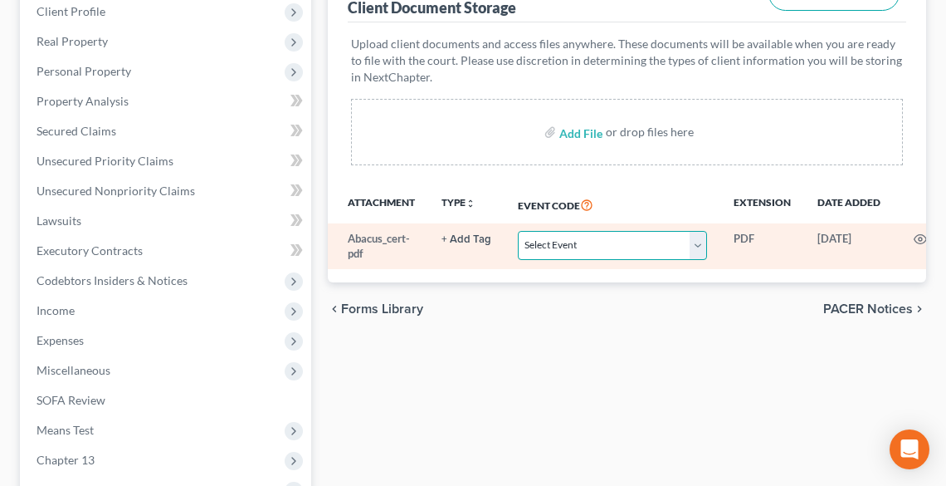
click at [548, 246] on select "Select Event 20 Largest Unsecured Creditors Amended List of Creditors (Fee) Ame…" at bounding box center [612, 245] width 189 height 29
select select "5"
click at [518, 231] on select "Select Event 20 Largest Unsecured Creditors Amended List of Creditors (Fee) Ame…" at bounding box center [612, 245] width 189 height 29
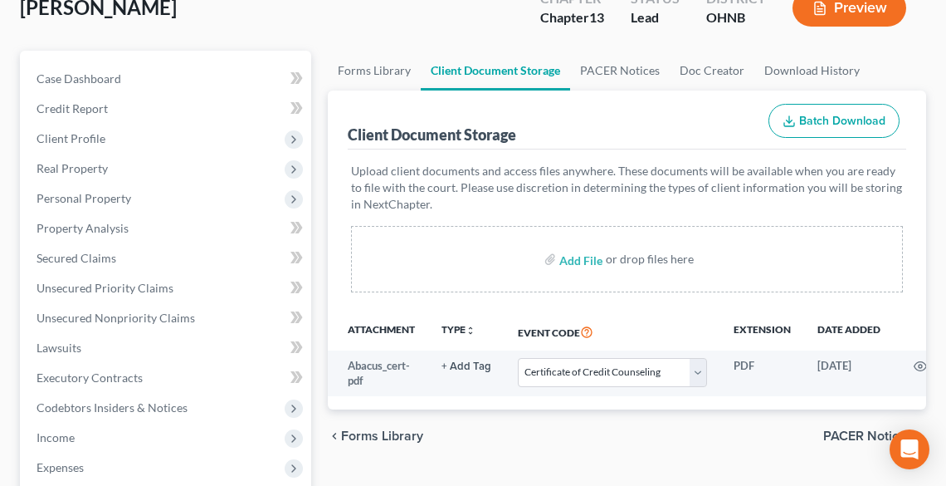
scroll to position [0, 0]
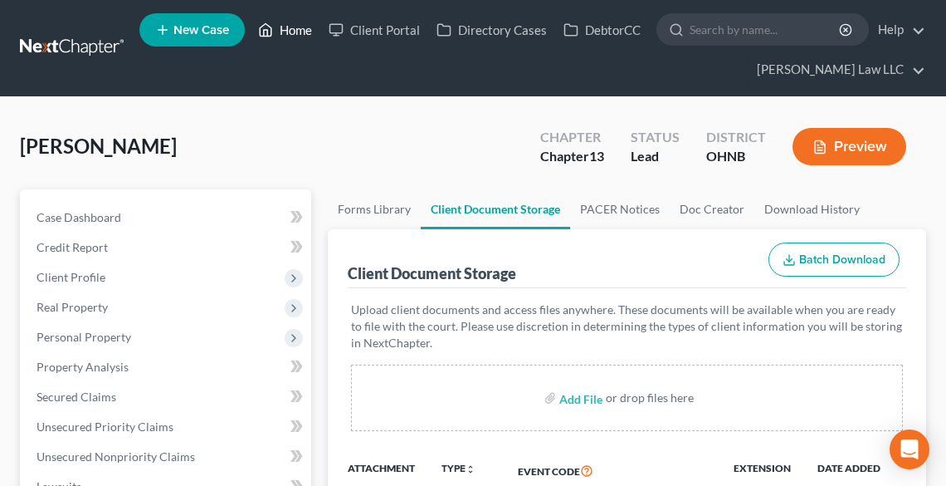
click at [292, 27] on link "Home" at bounding box center [285, 30] width 71 height 30
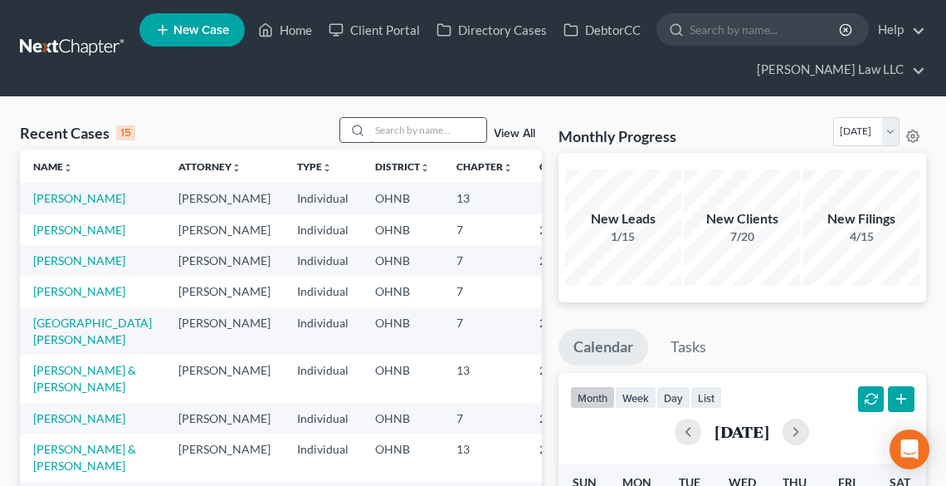
click at [388, 132] on input "search" at bounding box center [428, 130] width 116 height 24
type input "[PERSON_NAME]"
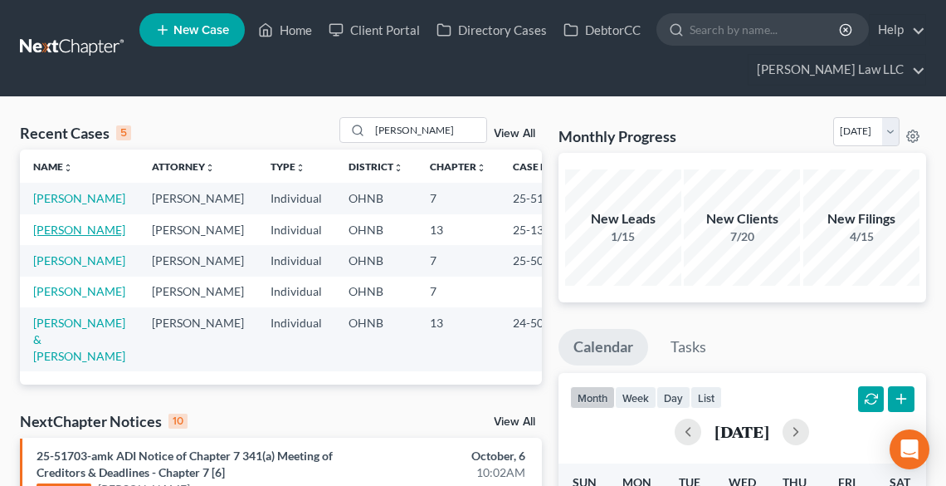
click at [79, 237] on link "[PERSON_NAME]" at bounding box center [79, 229] width 92 height 14
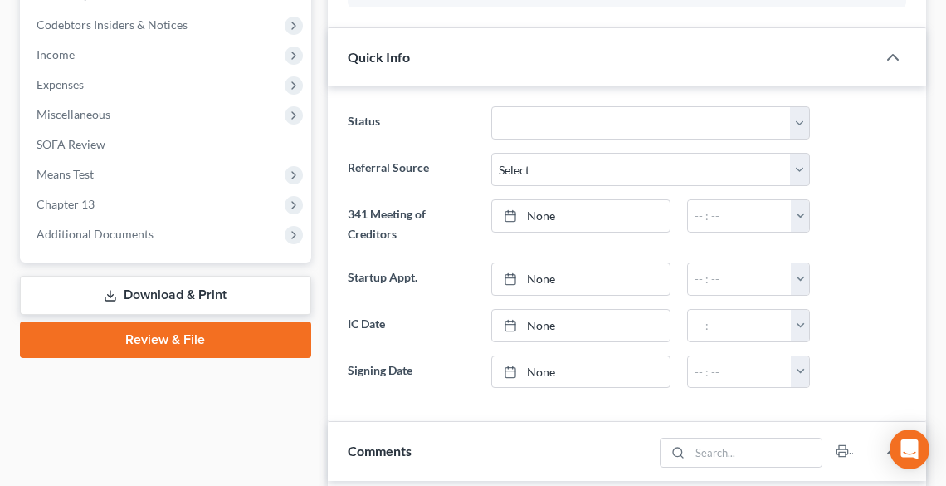
scroll to position [598, 0]
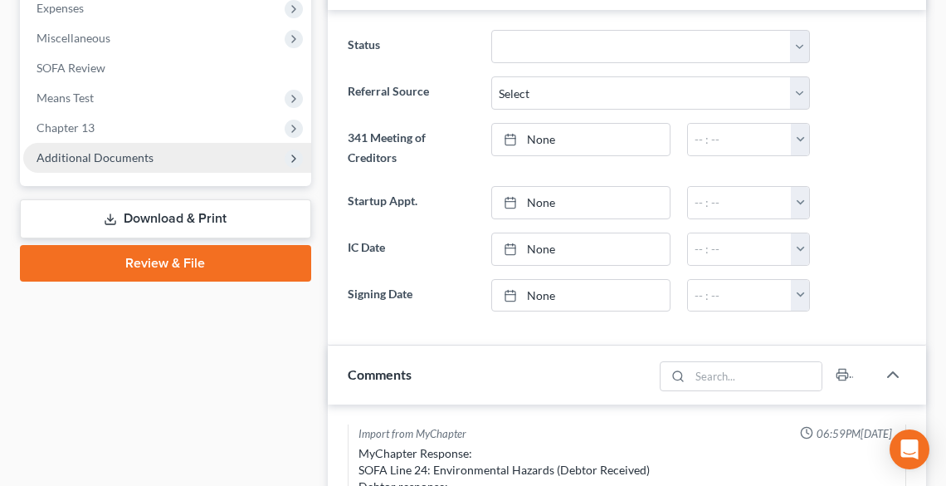
click at [97, 161] on span "Additional Documents" at bounding box center [95, 157] width 117 height 14
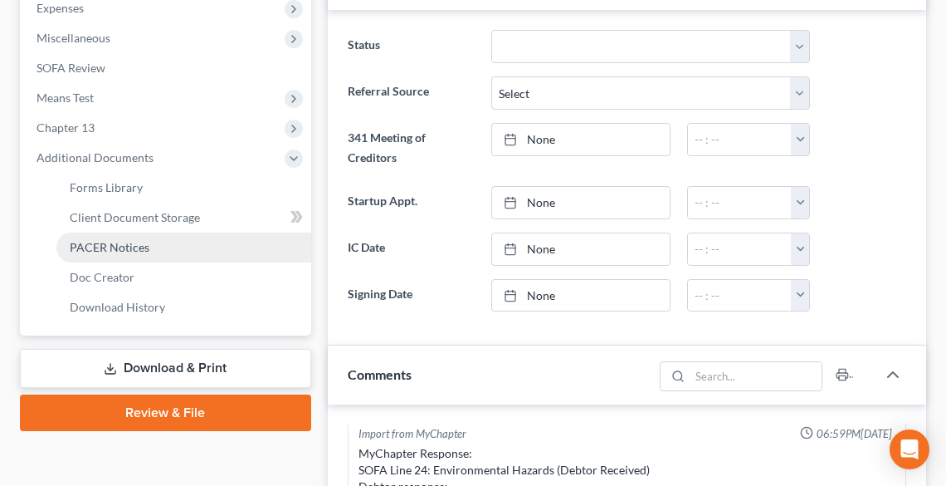
click at [119, 244] on span "PACER Notices" at bounding box center [110, 247] width 80 height 14
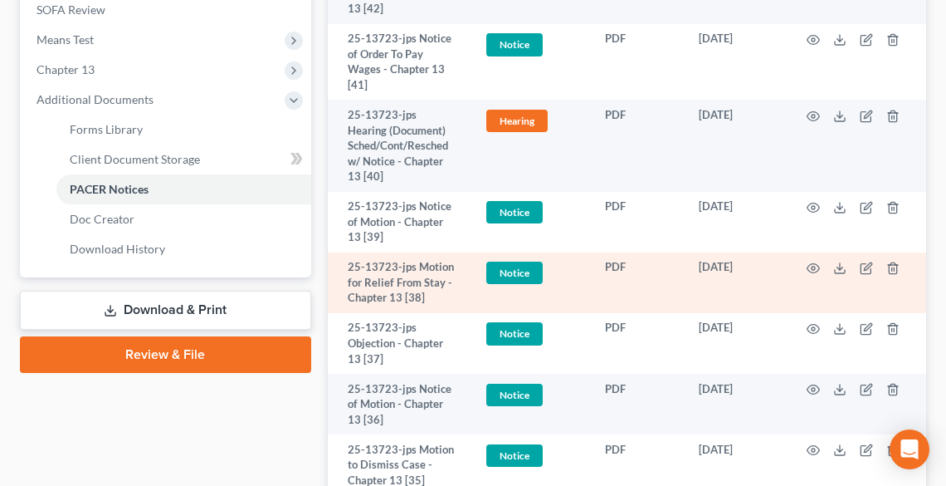
scroll to position [664, 0]
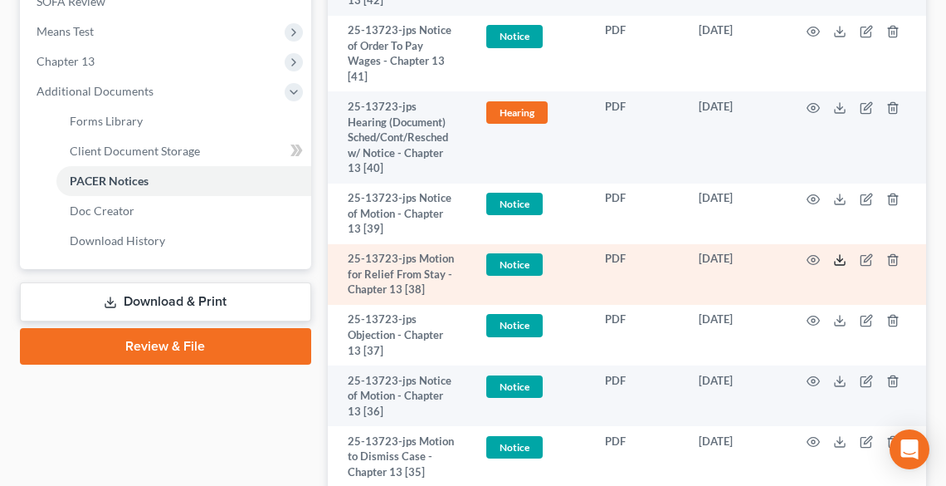
click at [840, 255] on line at bounding box center [840, 258] width 0 height 7
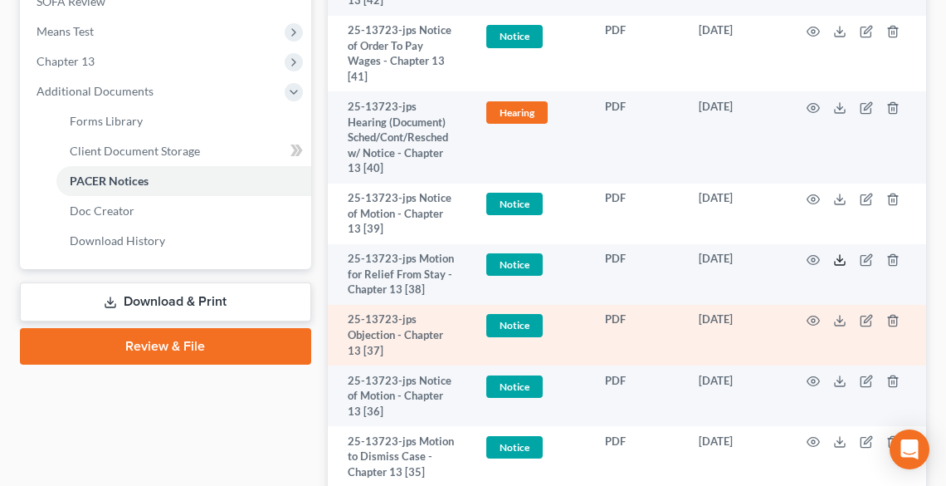
scroll to position [731, 0]
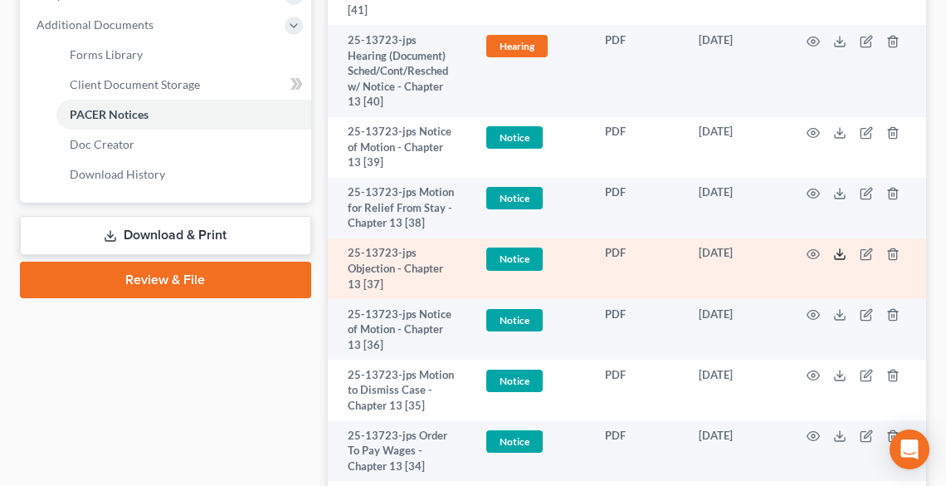
click at [840, 252] on line at bounding box center [840, 252] width 0 height 7
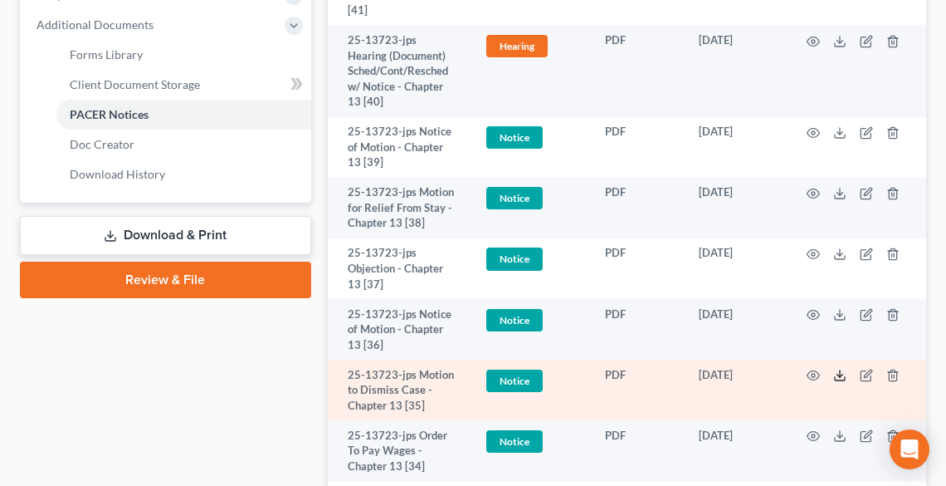
click at [837, 375] on icon at bounding box center [840, 375] width 13 height 13
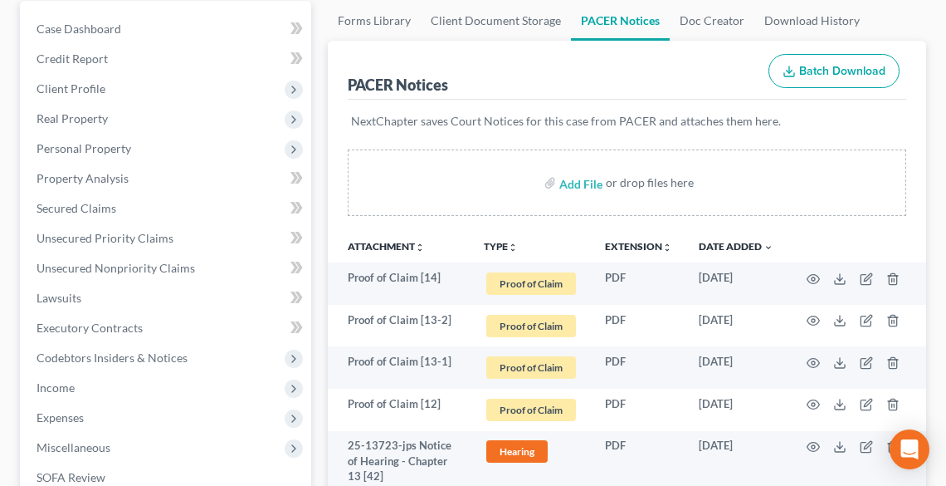
scroll to position [66, 0]
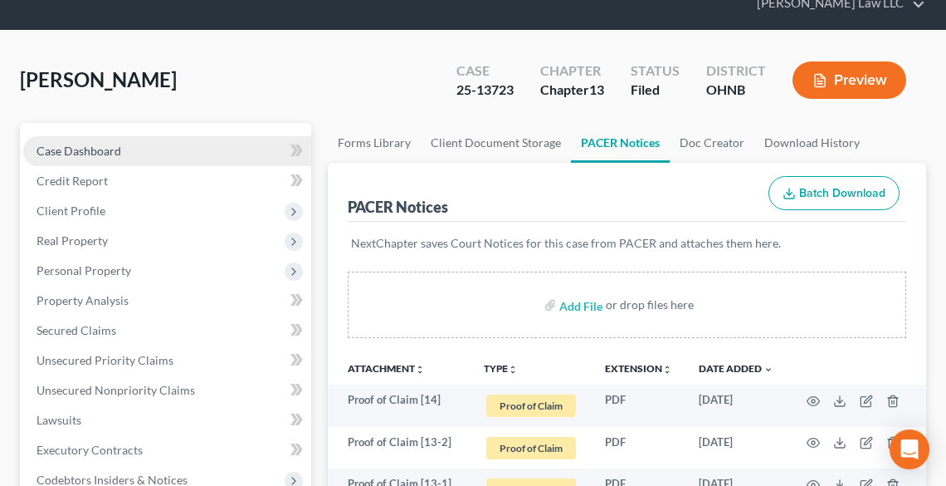
click at [104, 149] on span "Case Dashboard" at bounding box center [79, 151] width 85 height 14
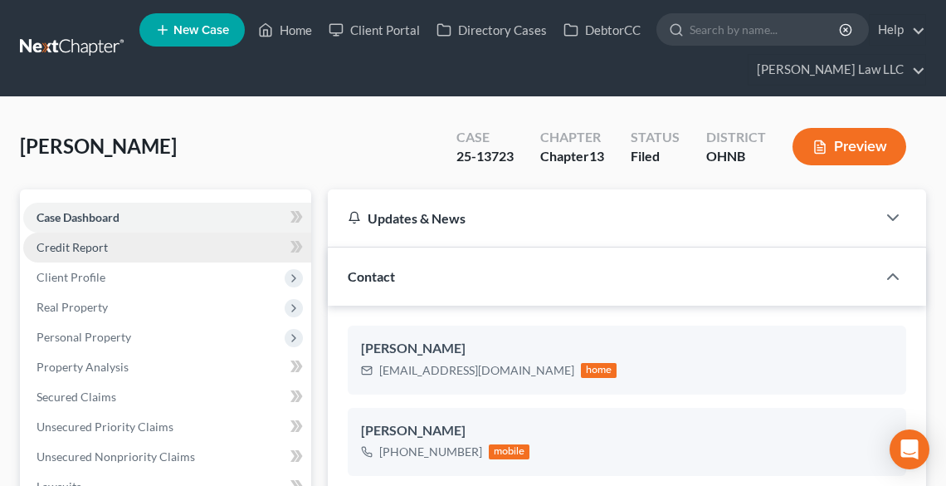
click at [107, 248] on link "Credit Report" at bounding box center [167, 247] width 288 height 30
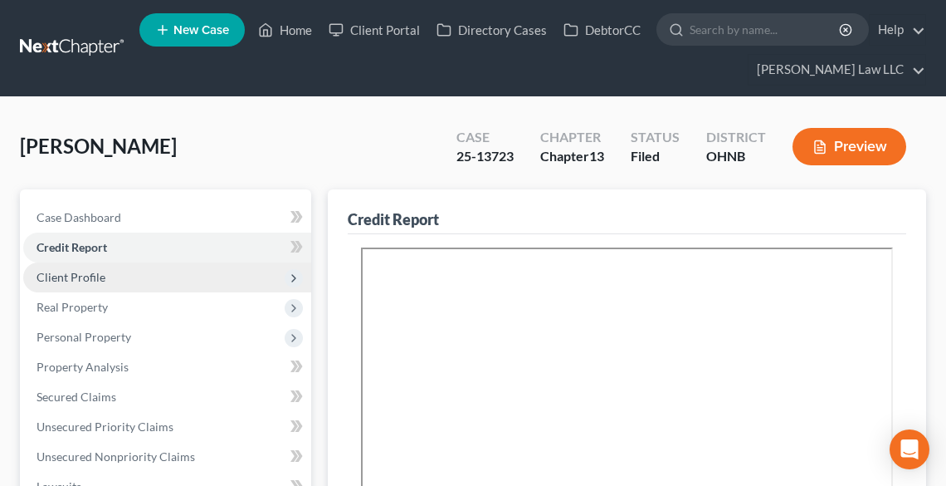
click at [106, 281] on span "Client Profile" at bounding box center [167, 277] width 288 height 30
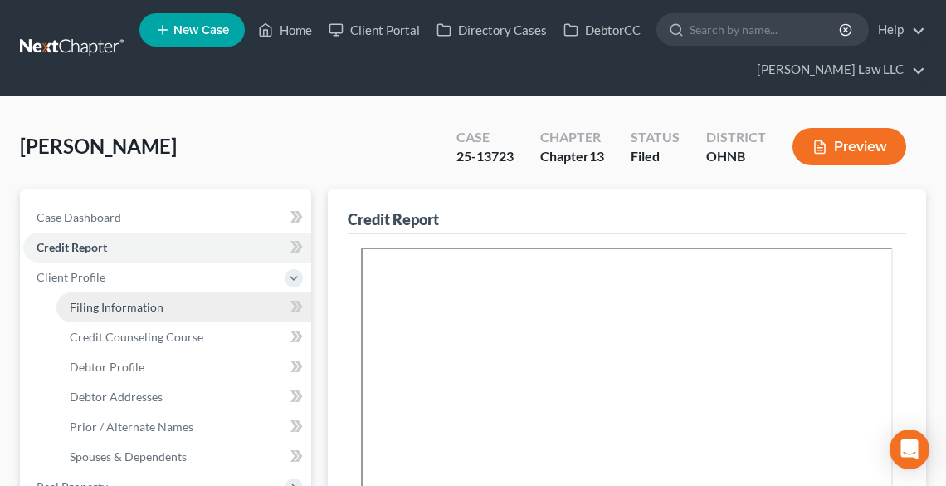
click at [98, 310] on span "Filing Information" at bounding box center [117, 307] width 94 height 14
select select "1"
select select "0"
select select "3"
select select "36"
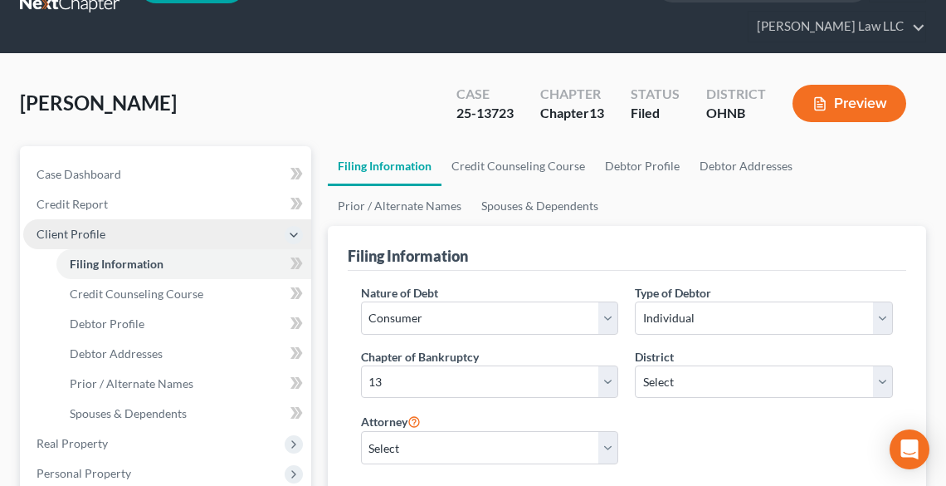
scroll to position [66, 0]
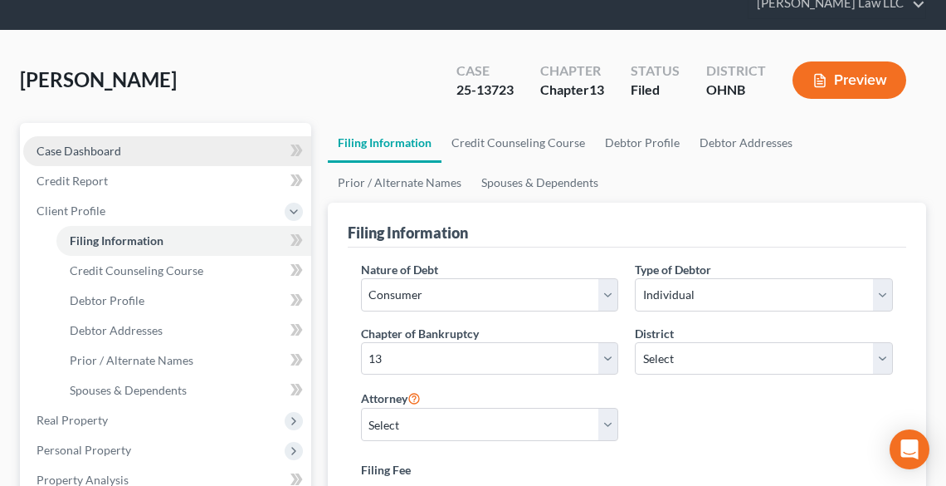
click at [112, 148] on span "Case Dashboard" at bounding box center [79, 151] width 85 height 14
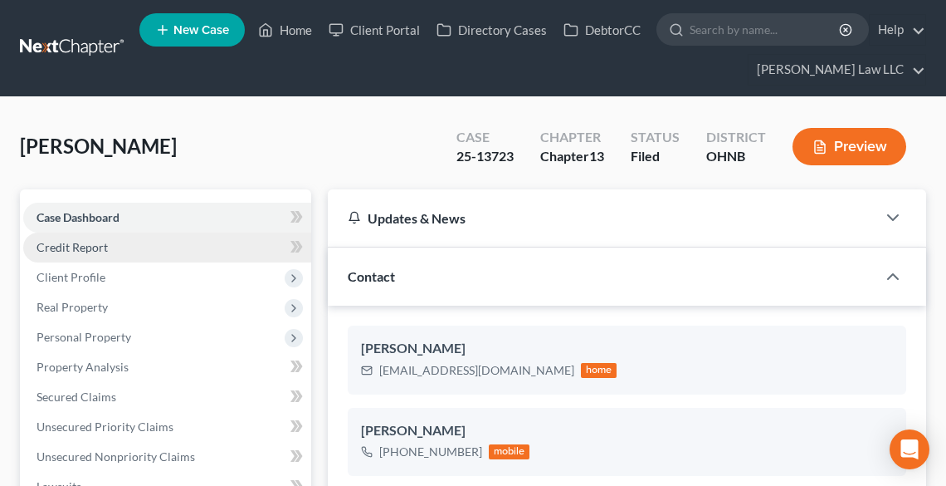
scroll to position [346, 0]
click at [103, 244] on span "Credit Report" at bounding box center [72, 247] width 71 height 14
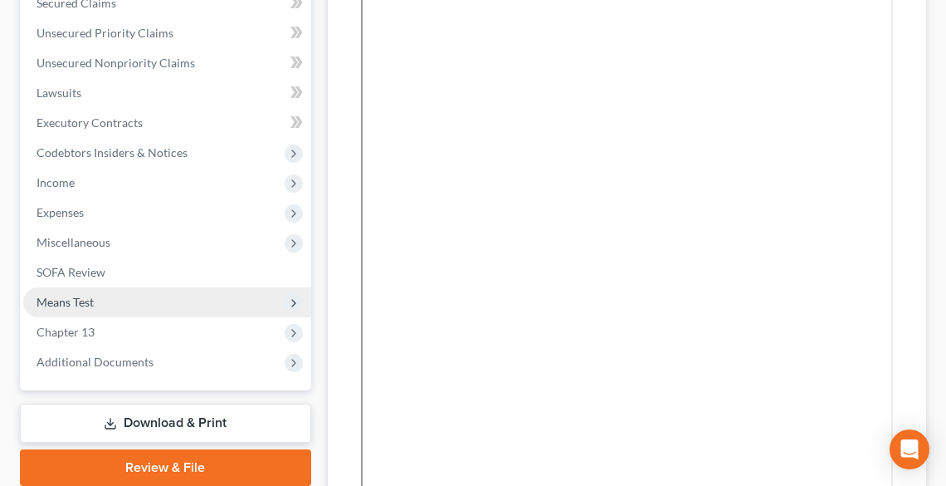
scroll to position [465, 0]
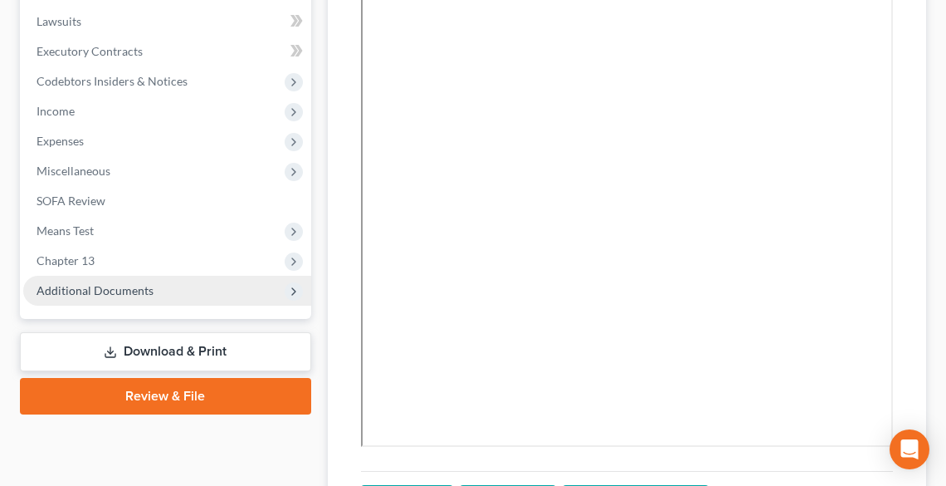
click at [90, 287] on span "Additional Documents" at bounding box center [95, 290] width 117 height 14
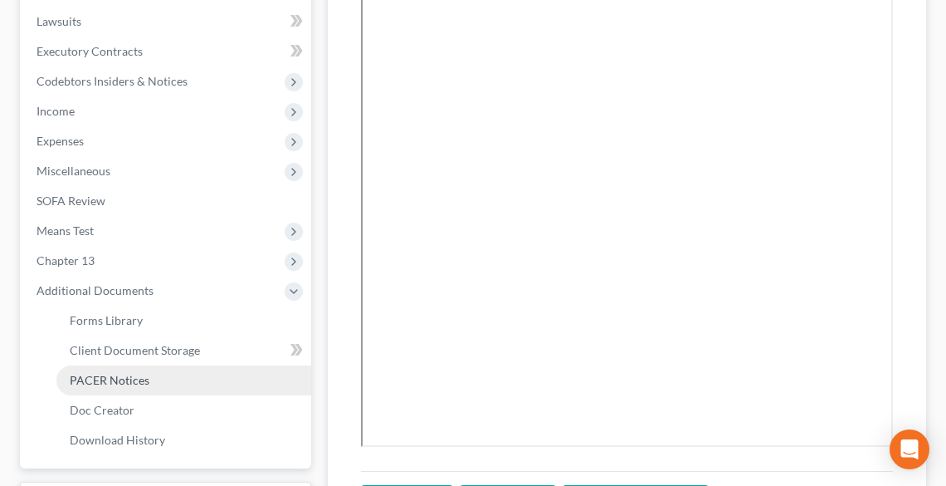
click at [141, 373] on span "PACER Notices" at bounding box center [110, 380] width 80 height 14
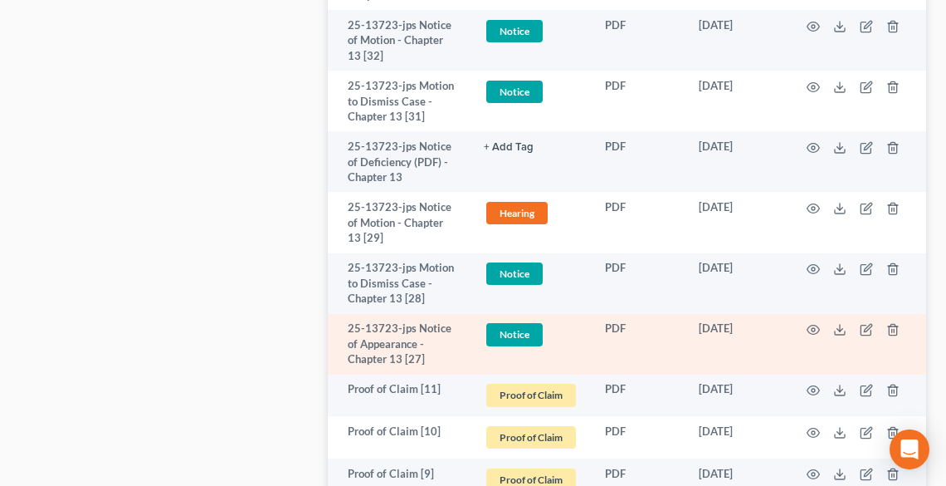
scroll to position [2711, 0]
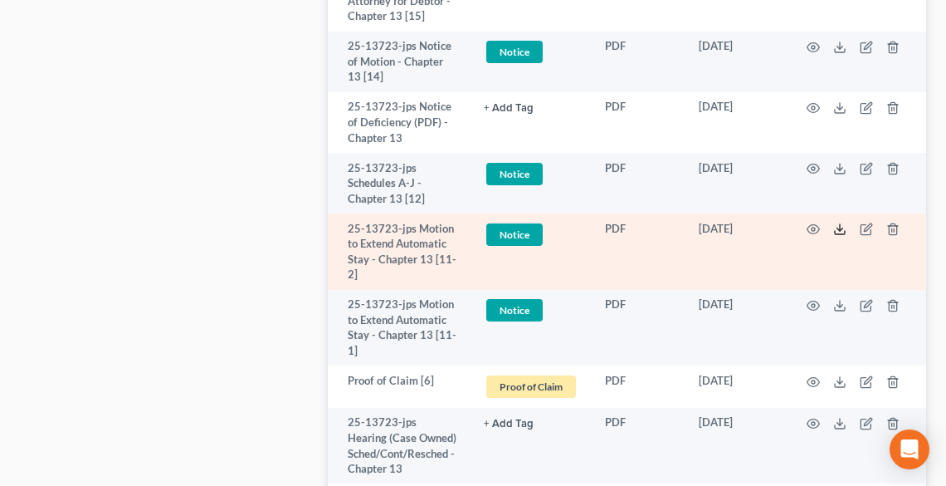
click at [843, 227] on icon at bounding box center [840, 228] width 13 height 13
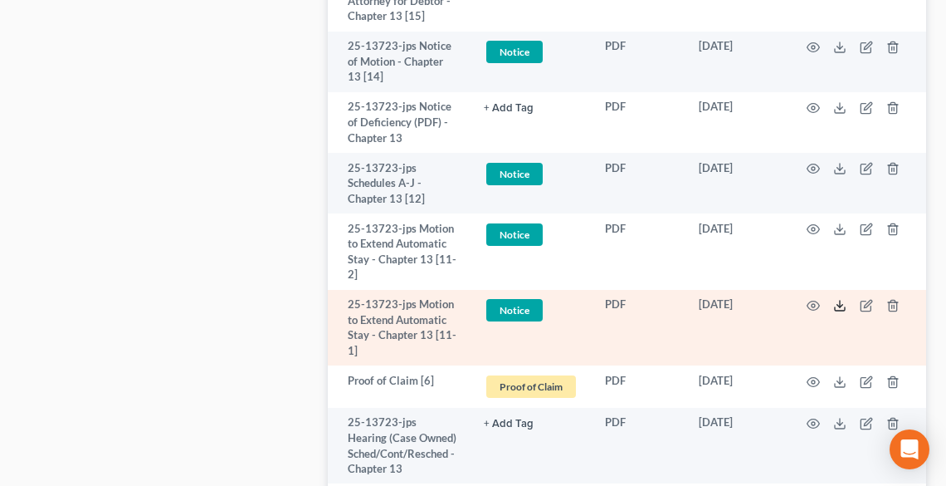
click at [838, 299] on icon at bounding box center [840, 305] width 13 height 13
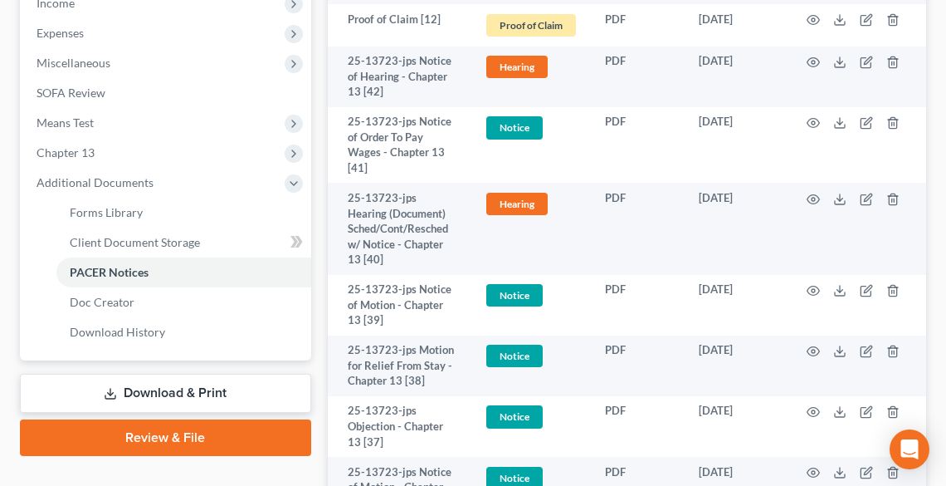
click at [184, 395] on link "Download & Print" at bounding box center [165, 393] width 291 height 39
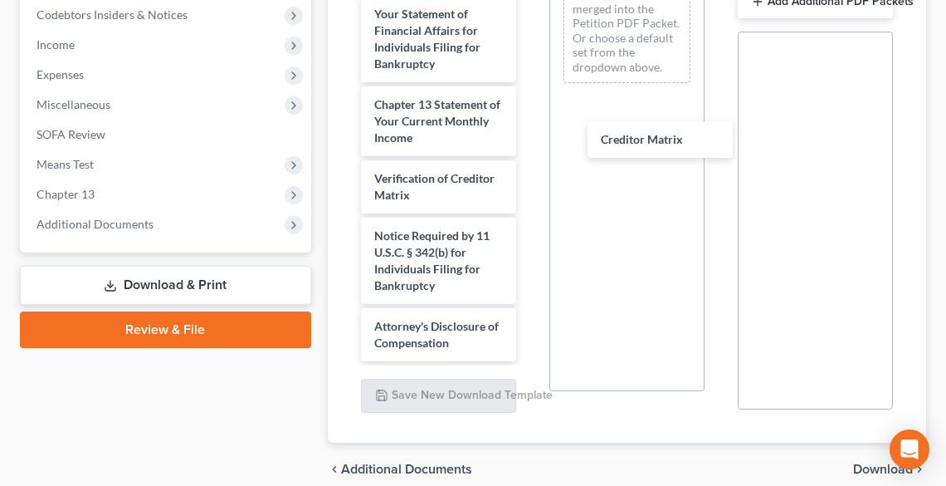
scroll to position [1005, 0]
drag, startPoint x: 408, startPoint y: 133, endPoint x: 639, endPoint y: 137, distance: 230.8
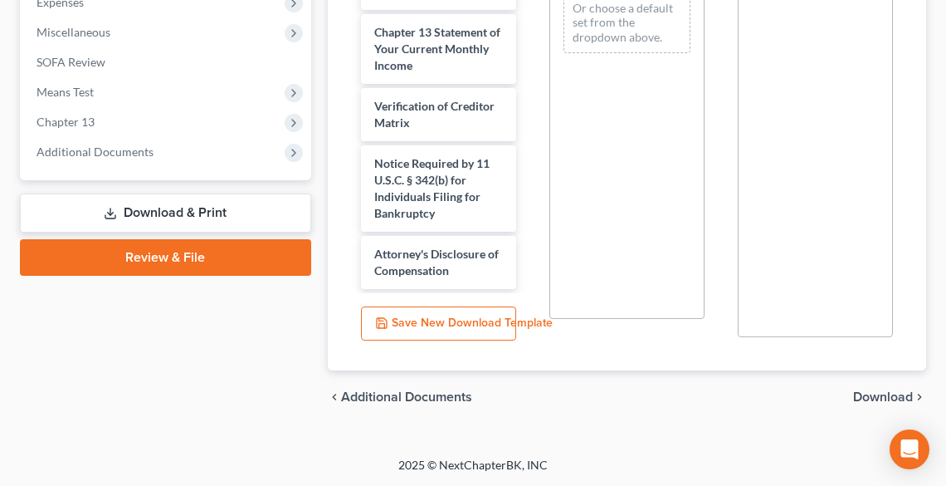
click at [881, 394] on span "Download" at bounding box center [883, 396] width 60 height 13
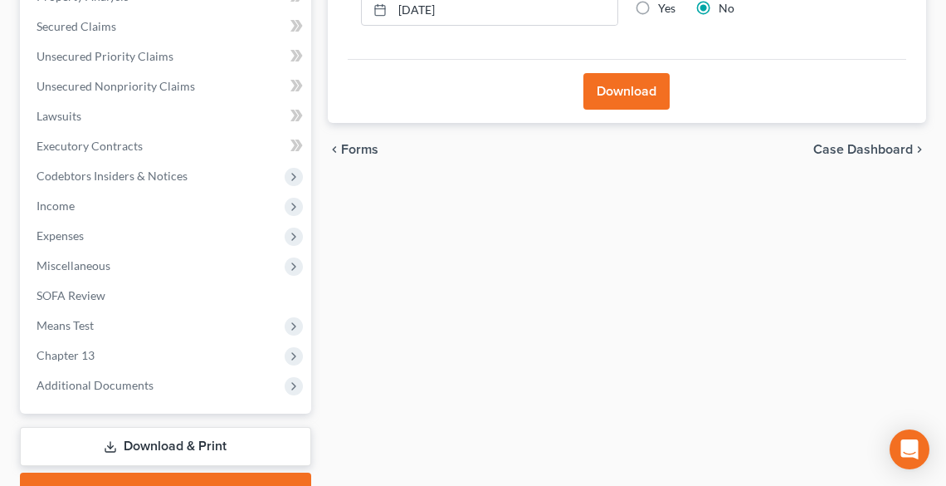
scroll to position [189, 0]
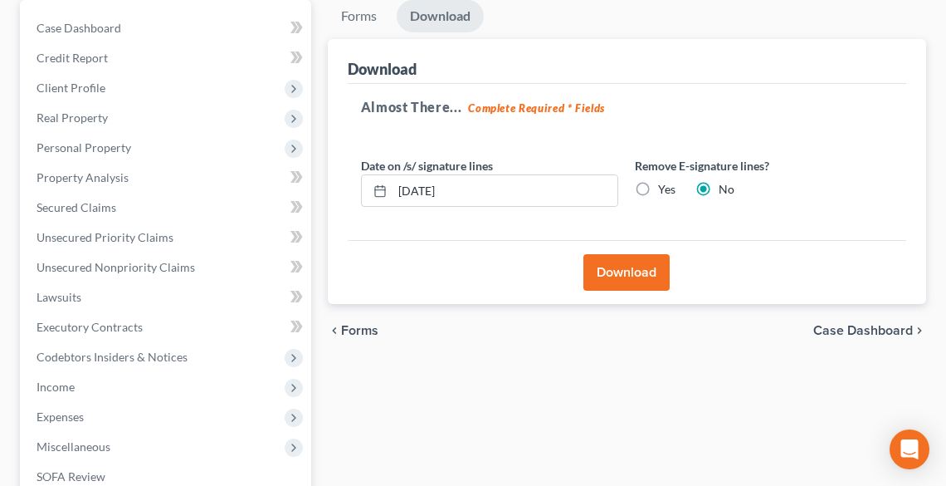
click at [613, 266] on button "Download" at bounding box center [627, 272] width 86 height 37
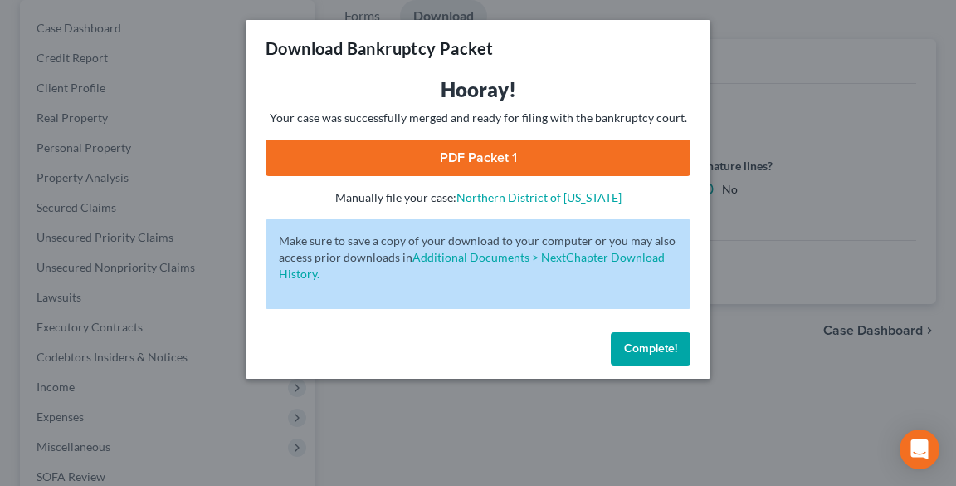
click at [441, 160] on link "PDF Packet 1" at bounding box center [478, 157] width 425 height 37
click at [650, 342] on span "Complete!" at bounding box center [650, 348] width 53 height 14
